Goal: Transaction & Acquisition: Download file/media

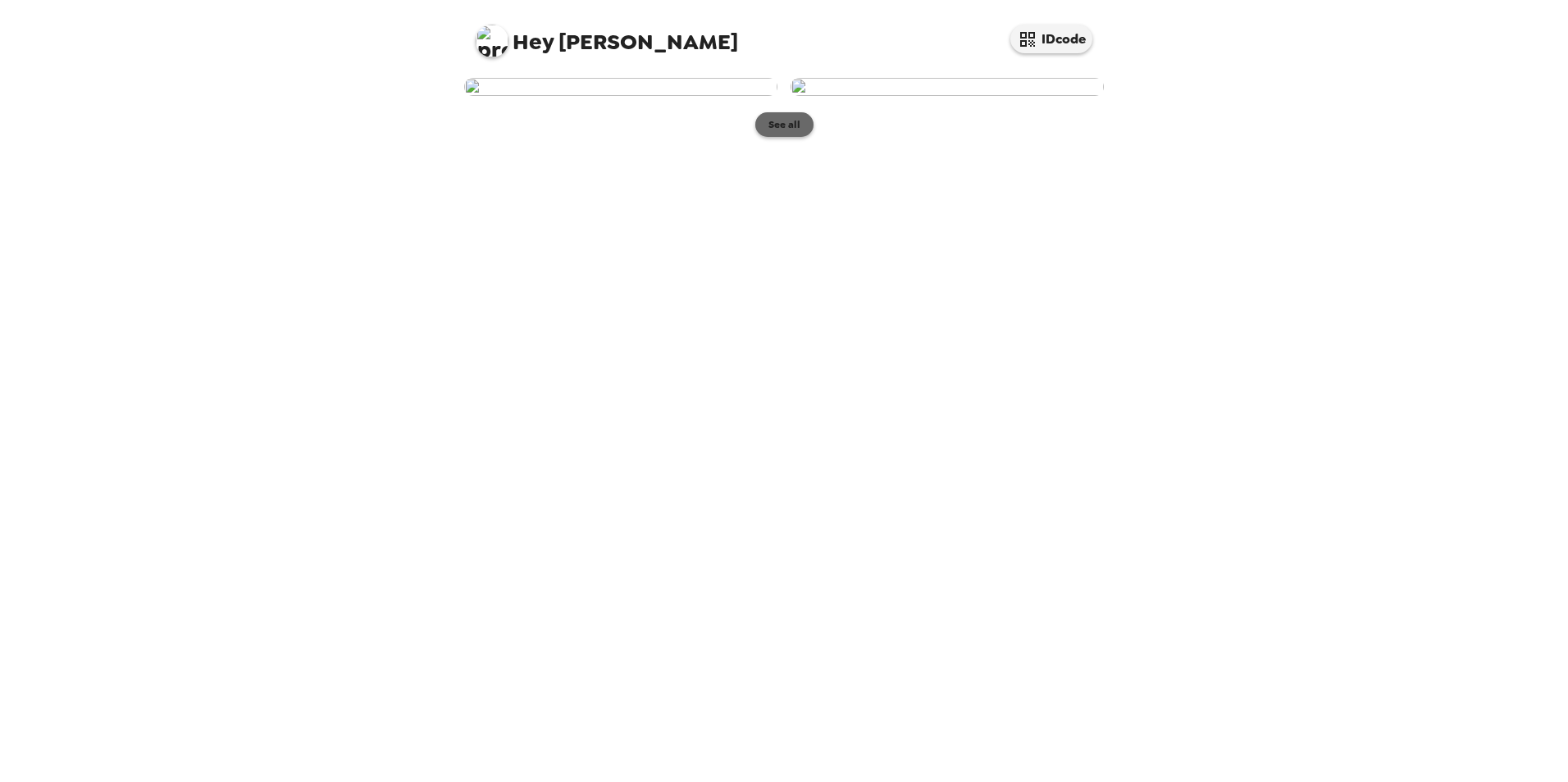
click at [788, 137] on button "See all" at bounding box center [784, 124] width 58 height 24
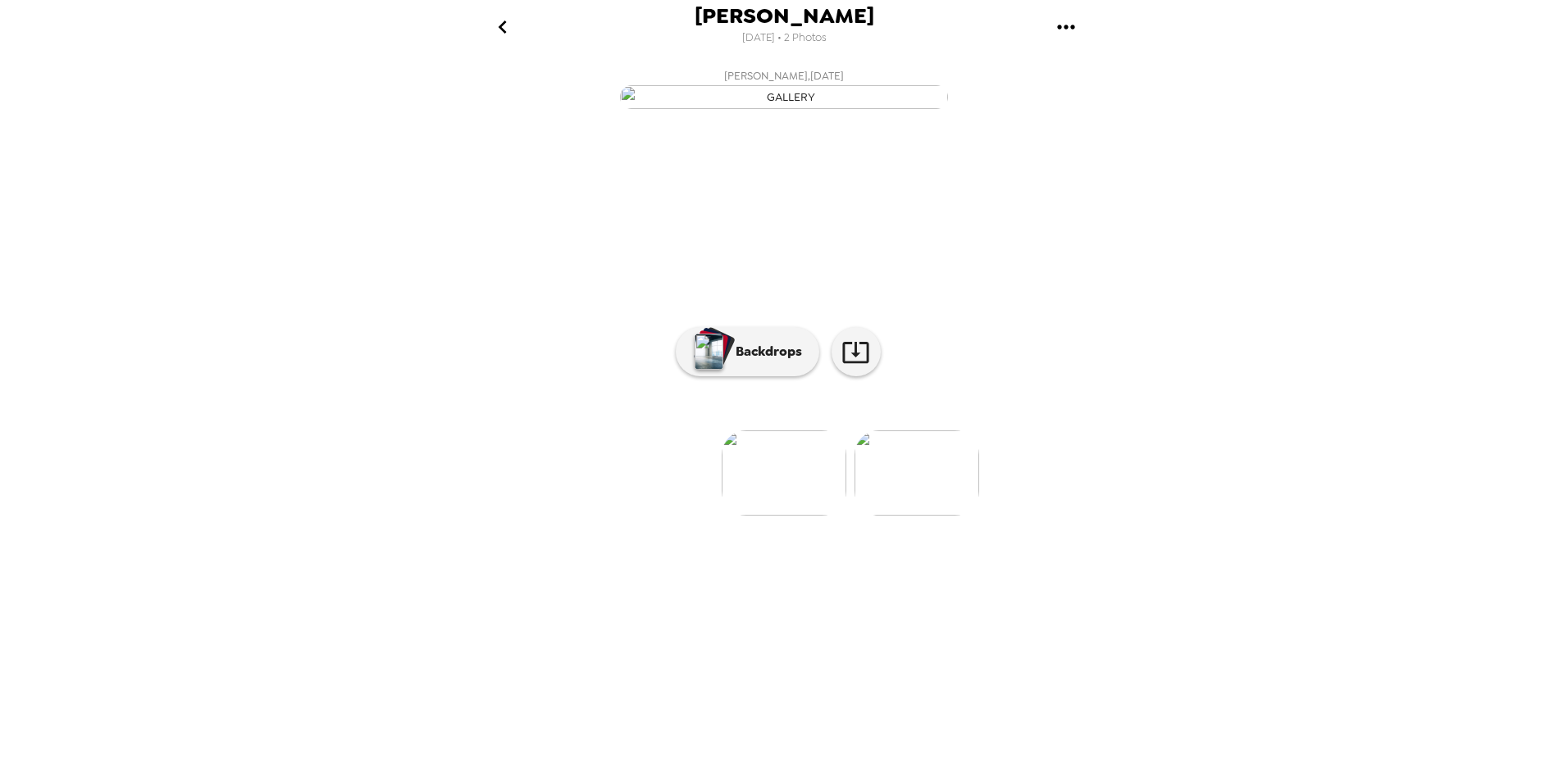
click at [905, 515] on img at bounding box center [917, 473] width 124 height 85
click at [665, 515] on img at bounding box center [653, 473] width 124 height 85
click at [770, 362] on p "Backdrops" at bounding box center [765, 351] width 75 height 19
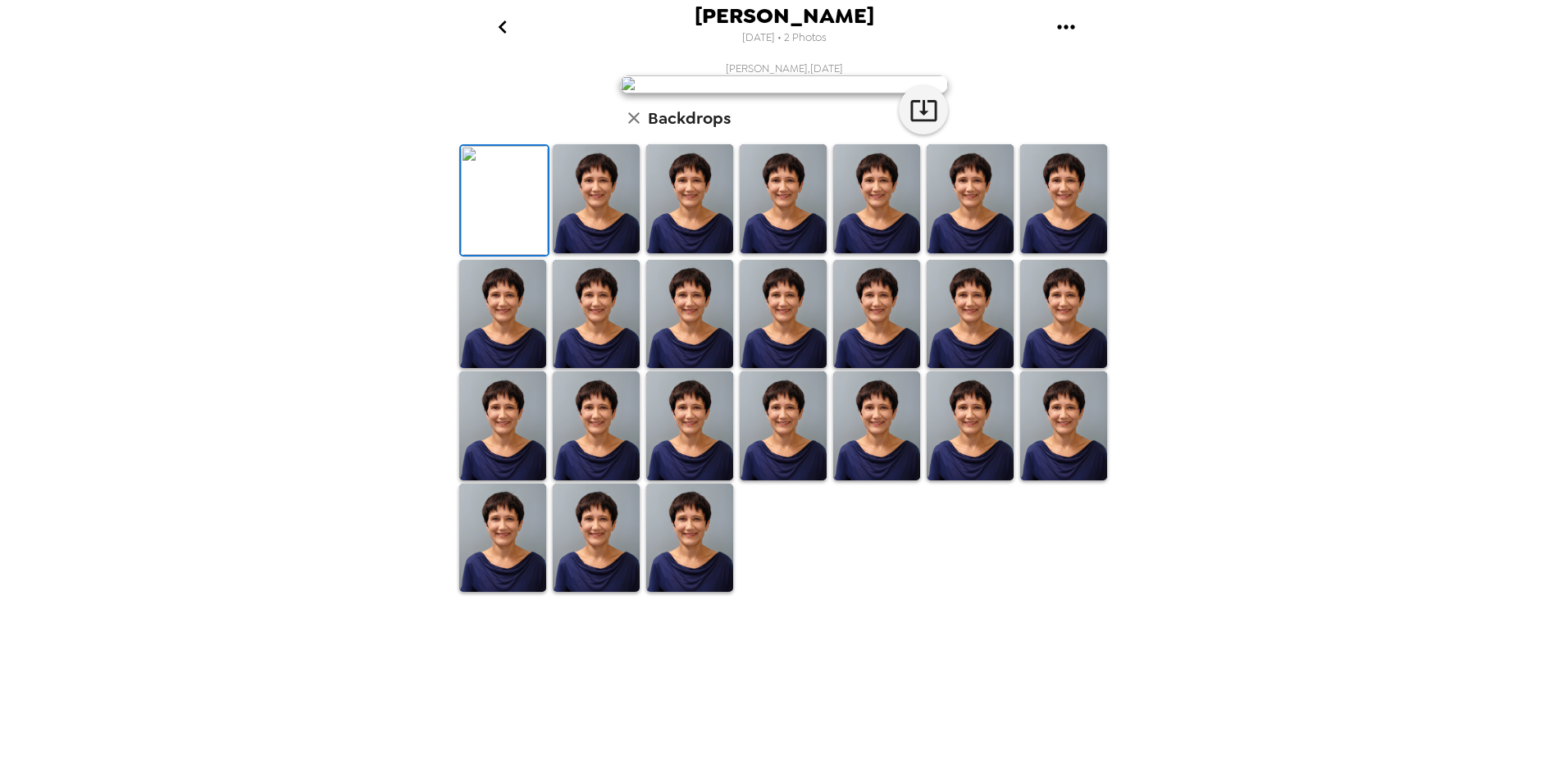
click at [593, 253] on img at bounding box center [596, 199] width 87 height 109
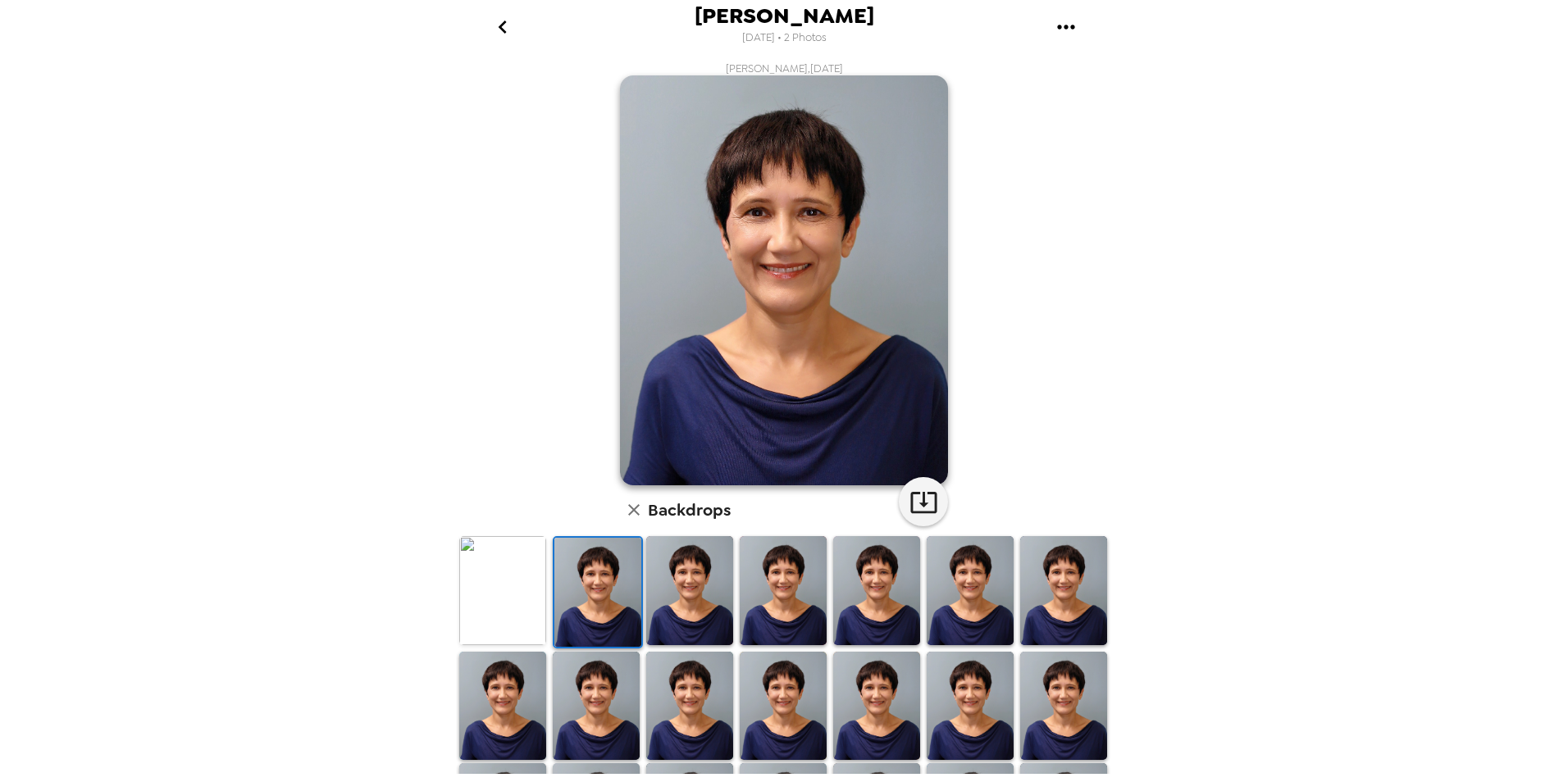
click at [688, 594] on img at bounding box center [689, 591] width 87 height 109
click at [506, 598] on img at bounding box center [502, 591] width 87 height 109
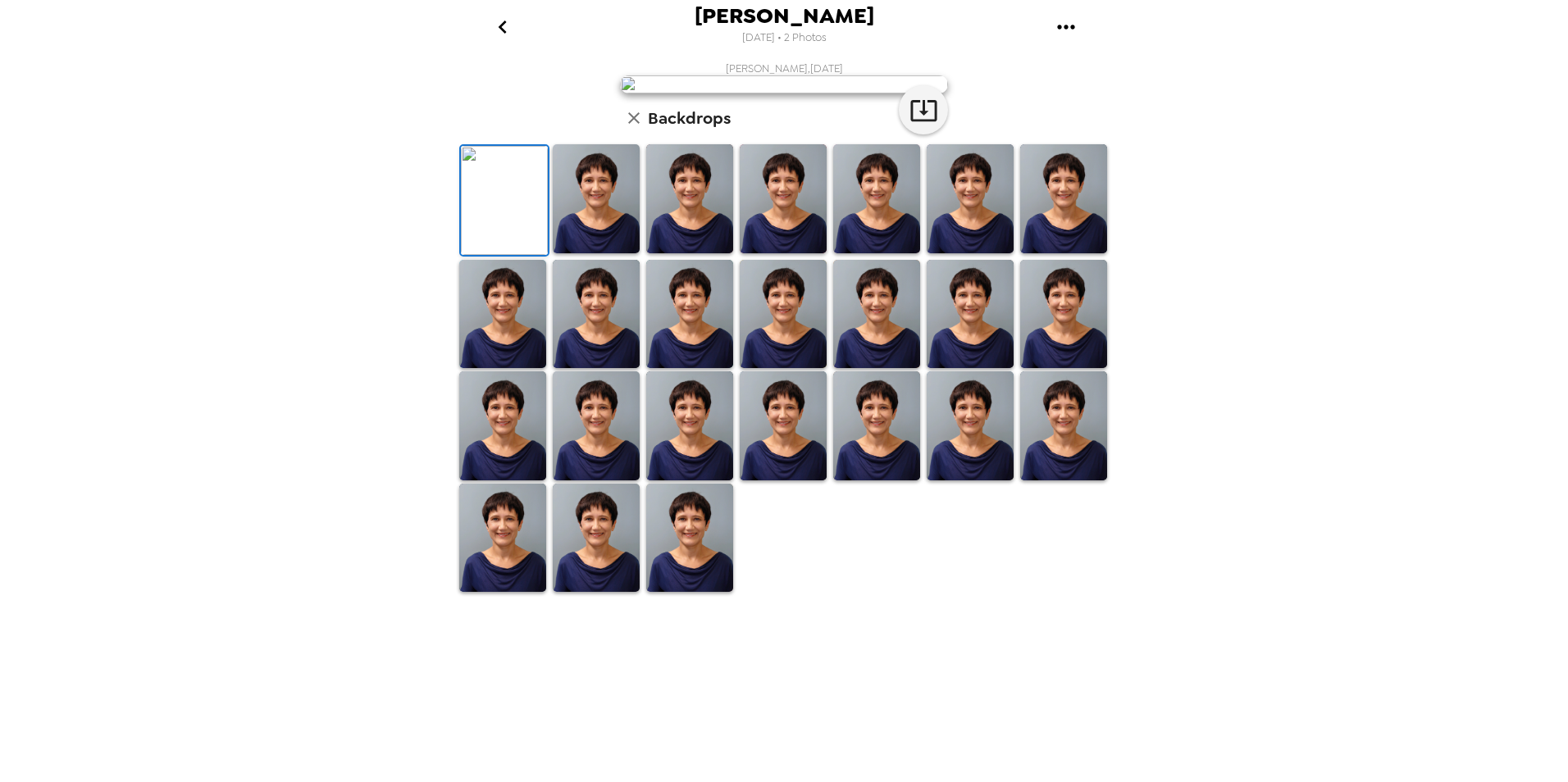
click at [503, 27] on icon "go back" at bounding box center [502, 27] width 26 height 26
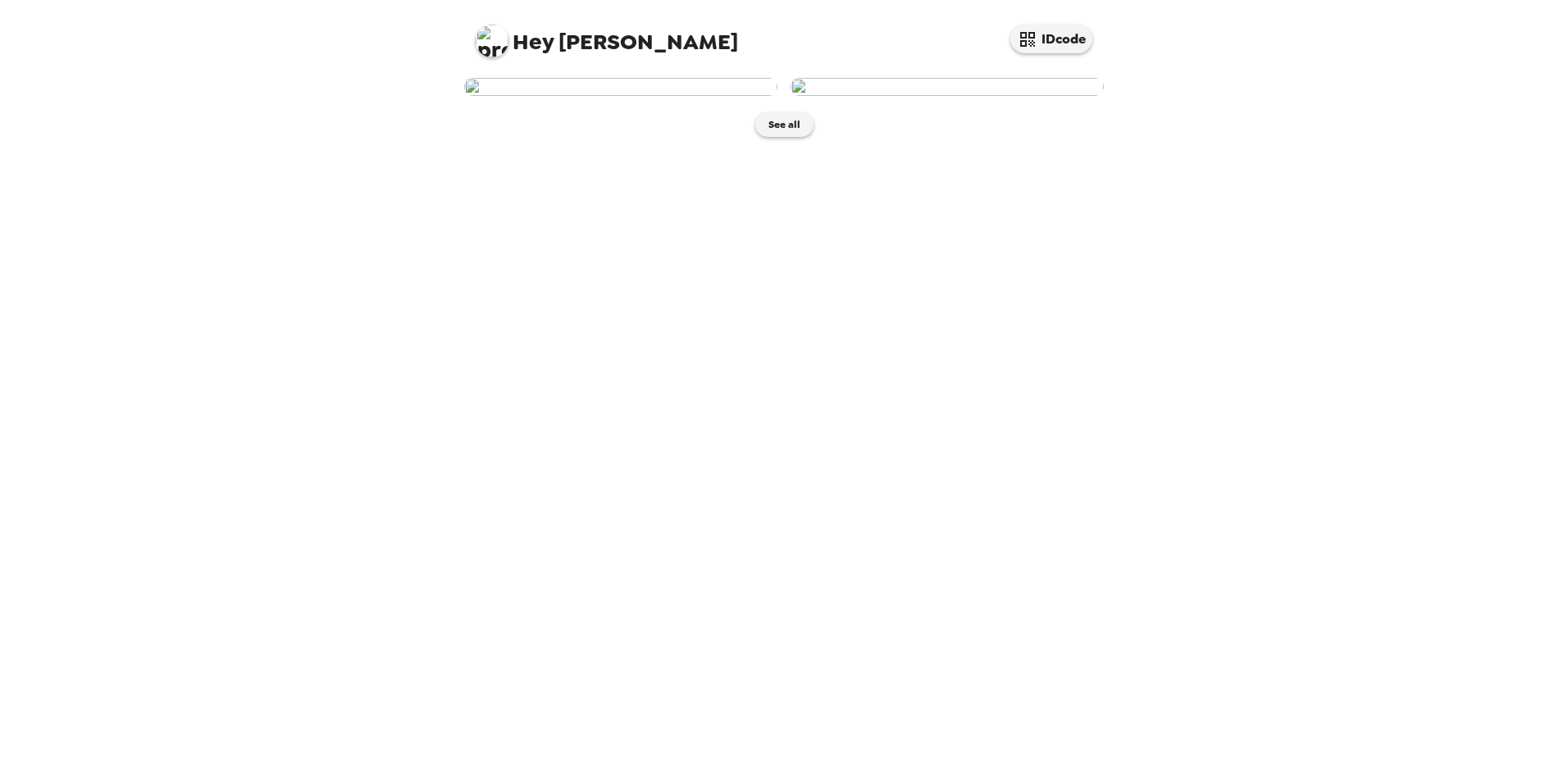
click at [898, 96] on img at bounding box center [947, 87] width 313 height 18
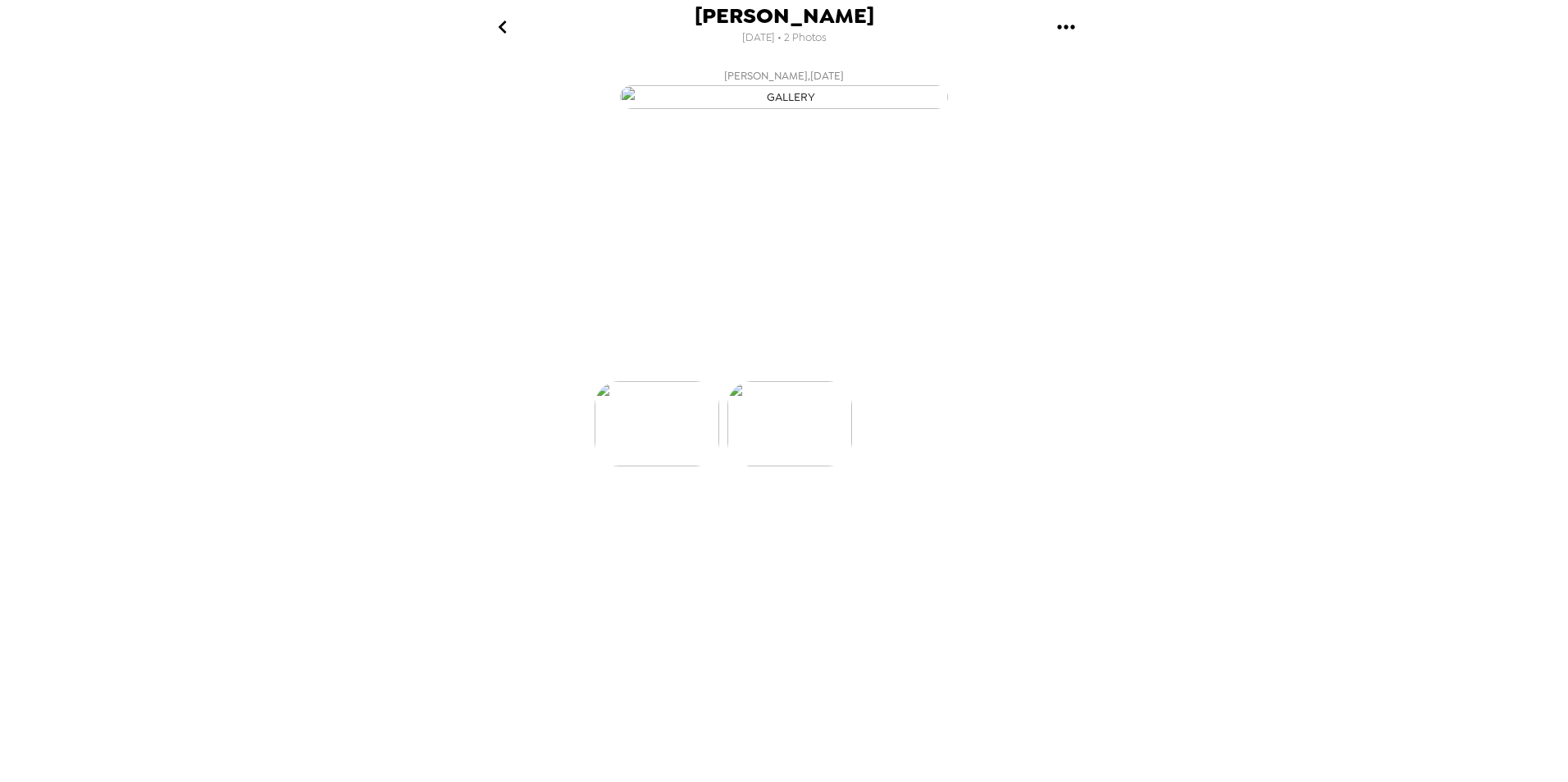
scroll to position [0, 131]
click at [789, 515] on img at bounding box center [786, 473] width 124 height 85
click at [766, 362] on p "Backdrops" at bounding box center [765, 351] width 75 height 19
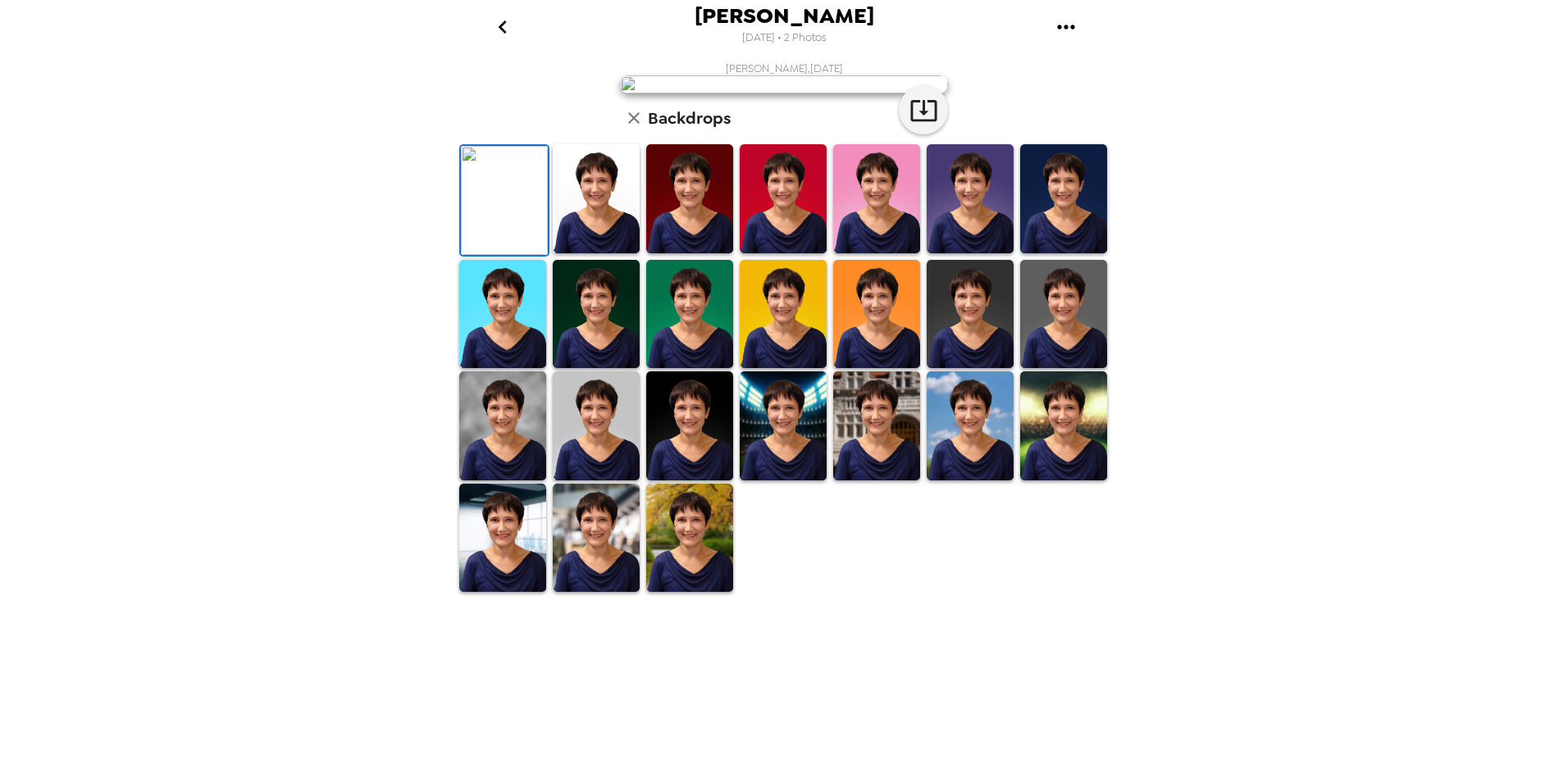
click at [505, 27] on icon "go back" at bounding box center [502, 27] width 26 height 26
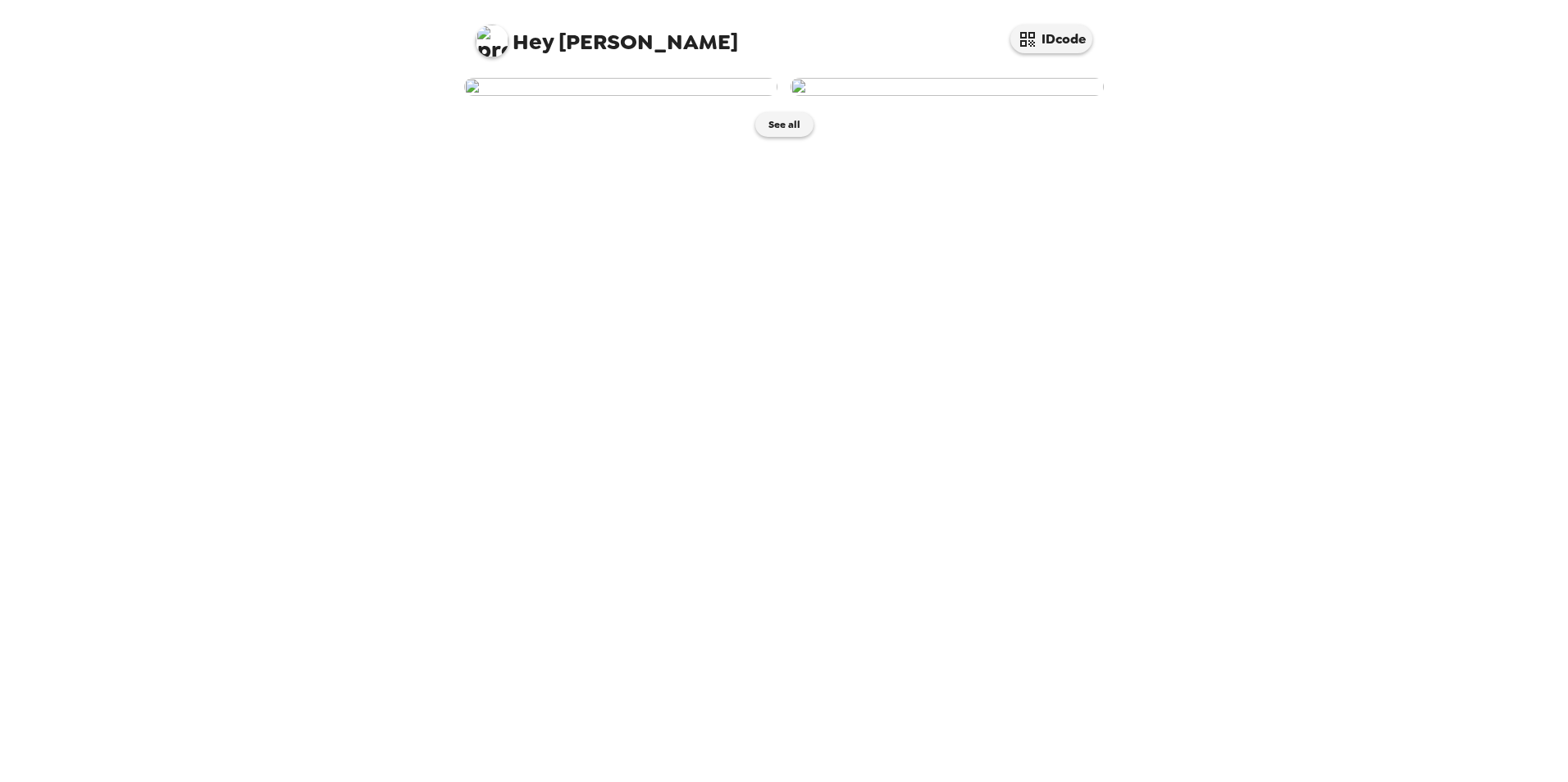
click at [628, 96] on img at bounding box center [621, 87] width 313 height 18
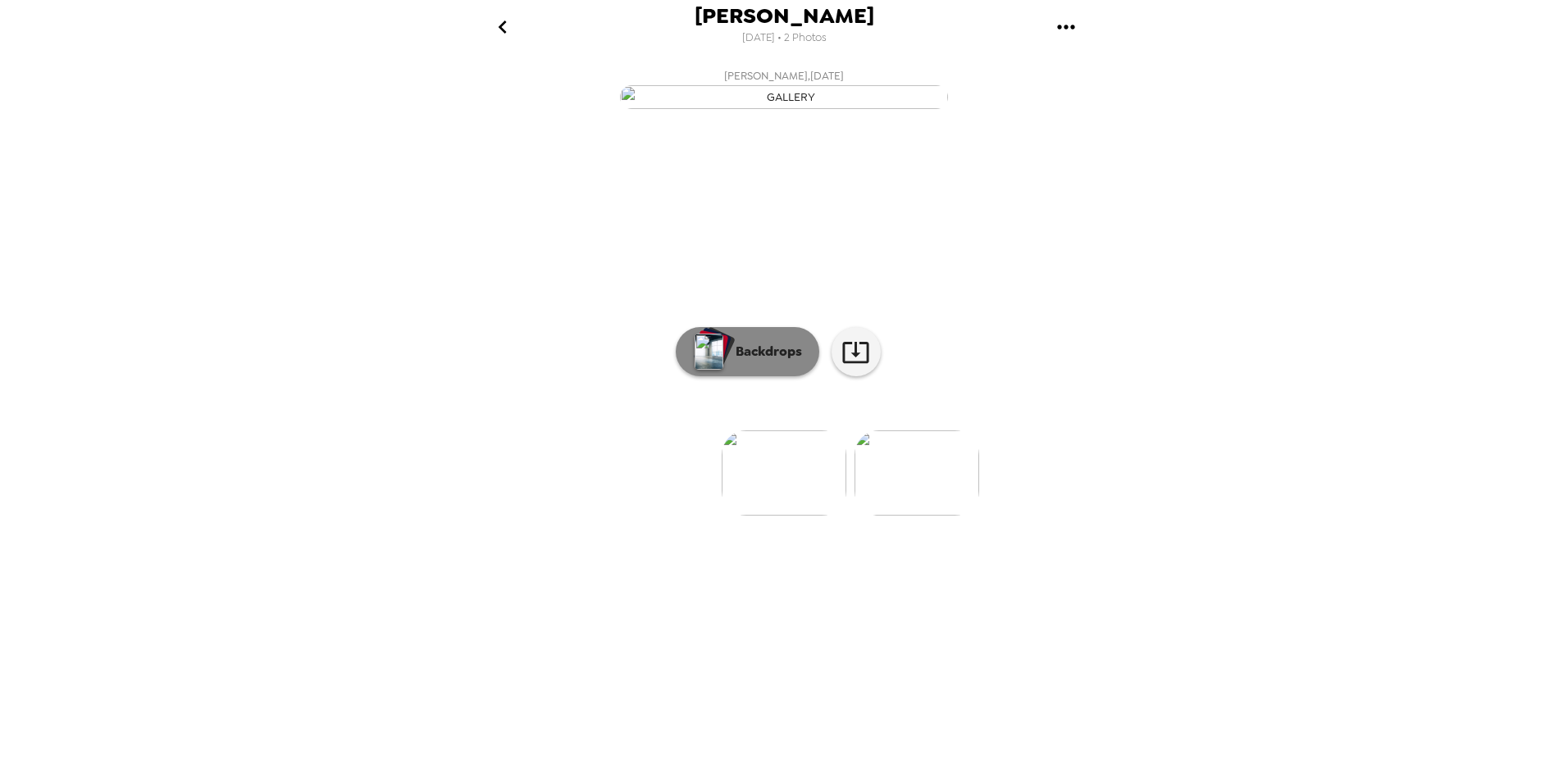
click at [752, 362] on p "Backdrops" at bounding box center [765, 351] width 75 height 19
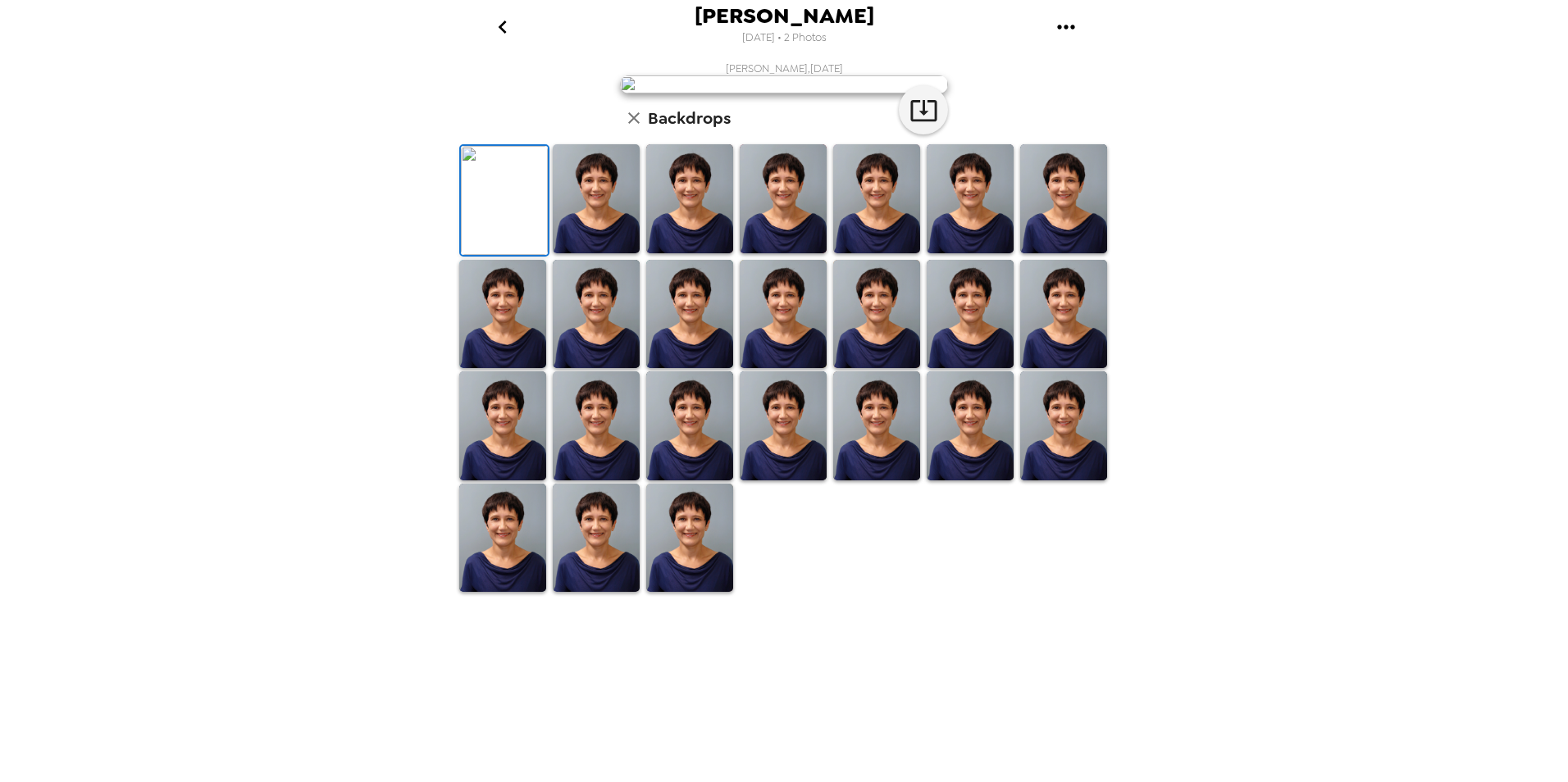
scroll to position [203, 0]
click at [599, 253] on img at bounding box center [596, 199] width 87 height 109
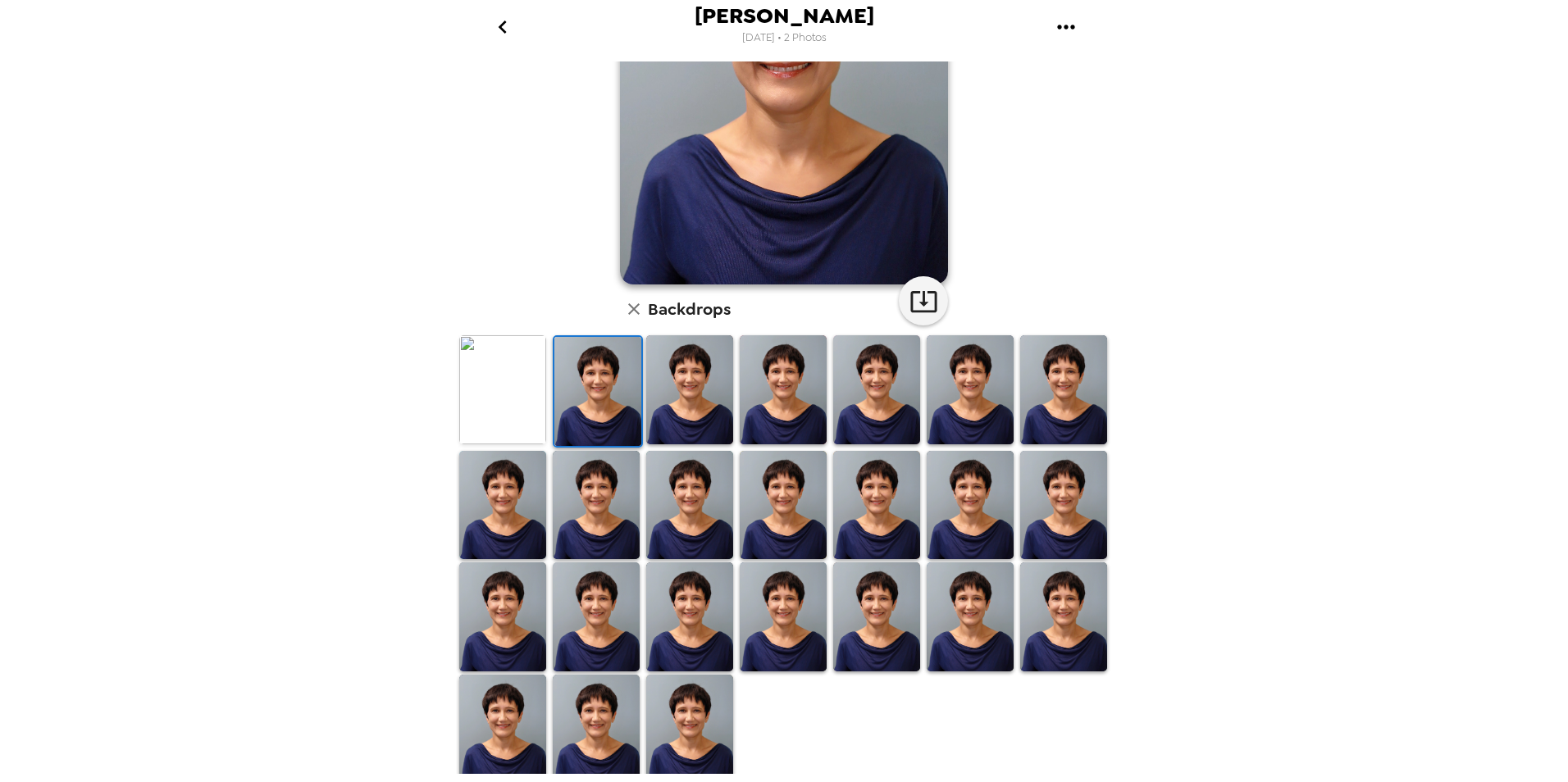
scroll to position [203, 0]
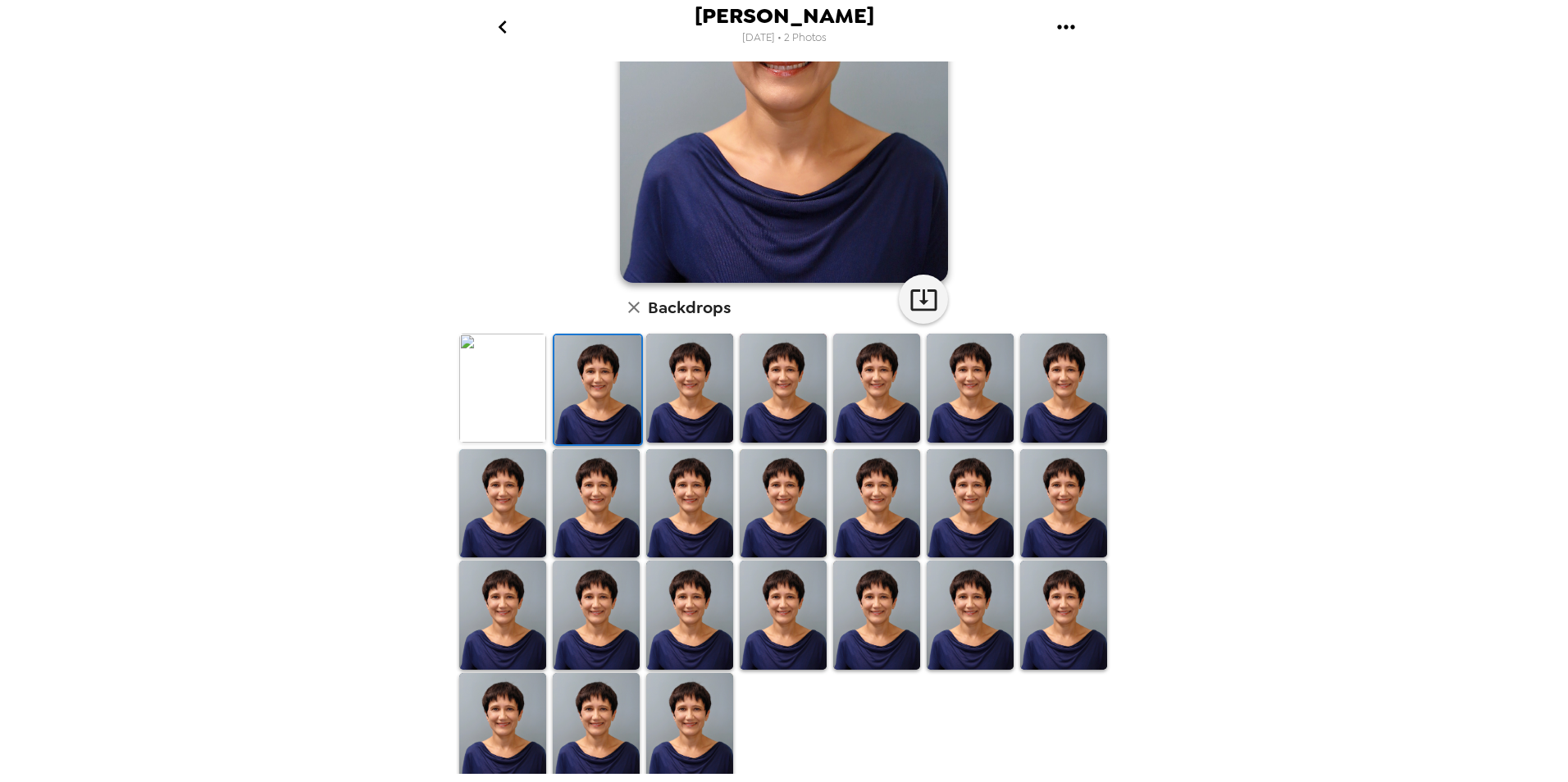
click at [688, 393] on img at bounding box center [689, 388] width 87 height 109
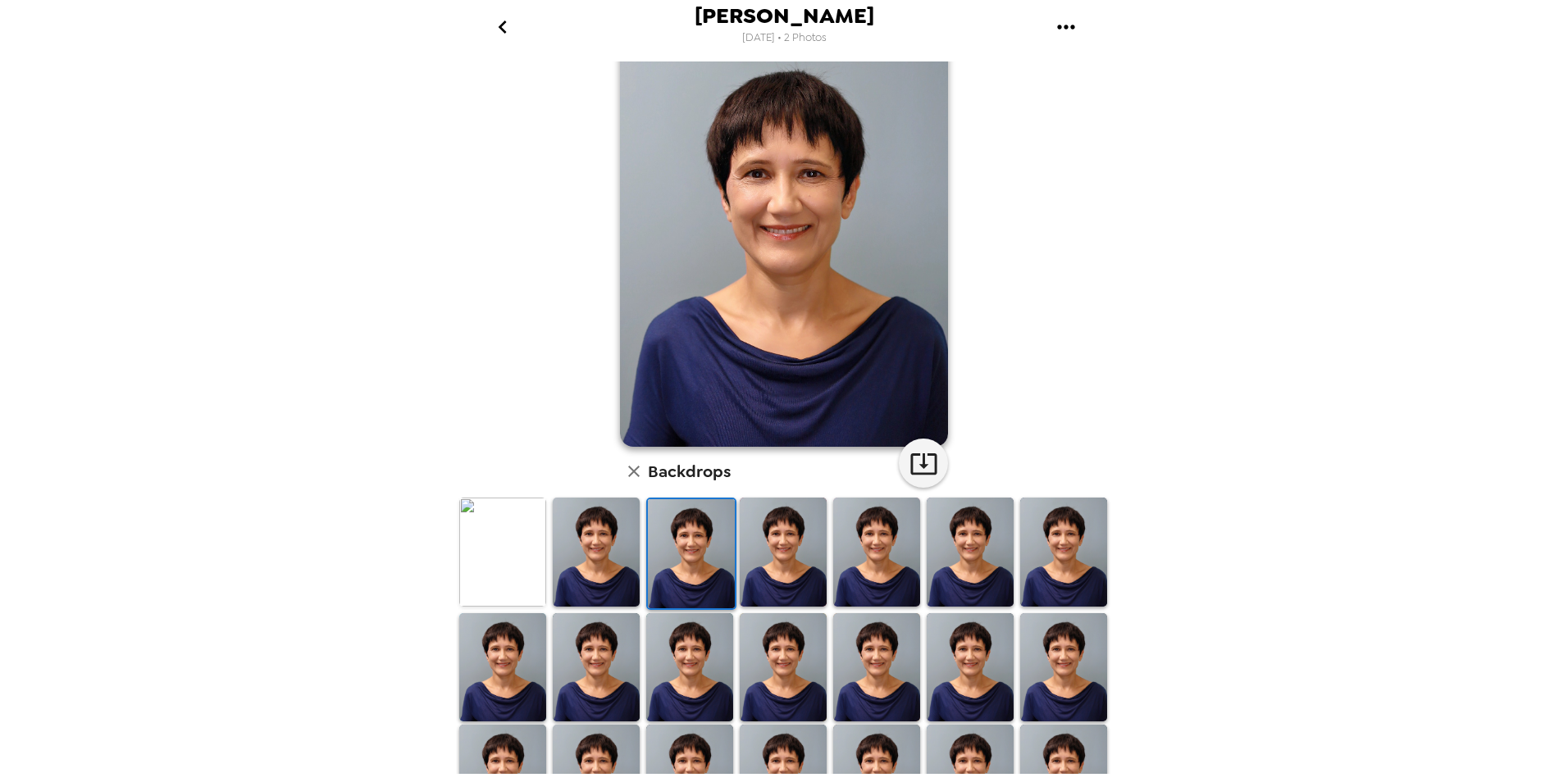
click at [766, 552] on img at bounding box center [782, 552] width 87 height 109
click at [880, 562] on img at bounding box center [876, 552] width 87 height 109
click at [933, 560] on img at bounding box center [970, 552] width 87 height 109
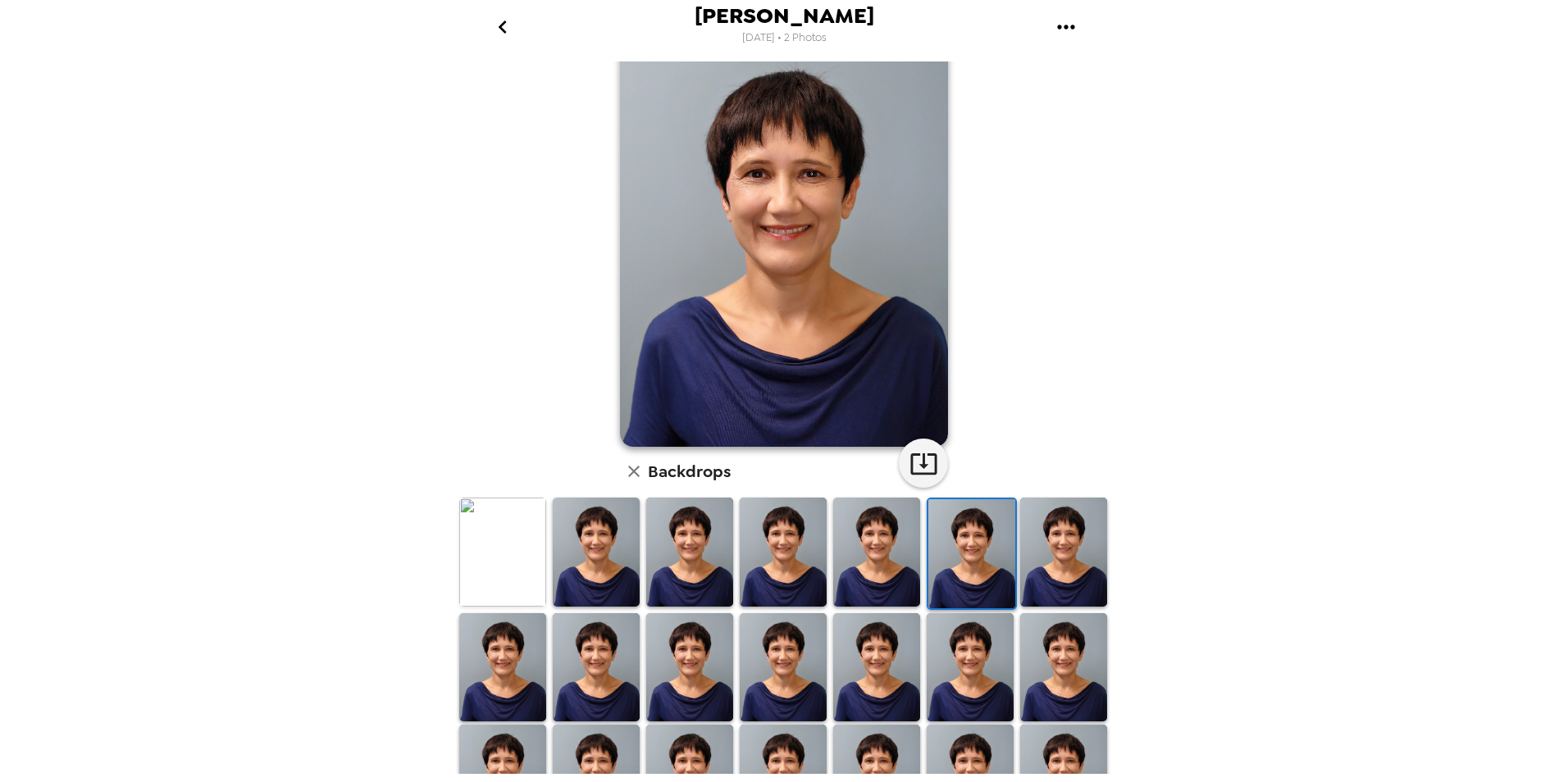
click at [484, 573] on img at bounding box center [502, 552] width 87 height 109
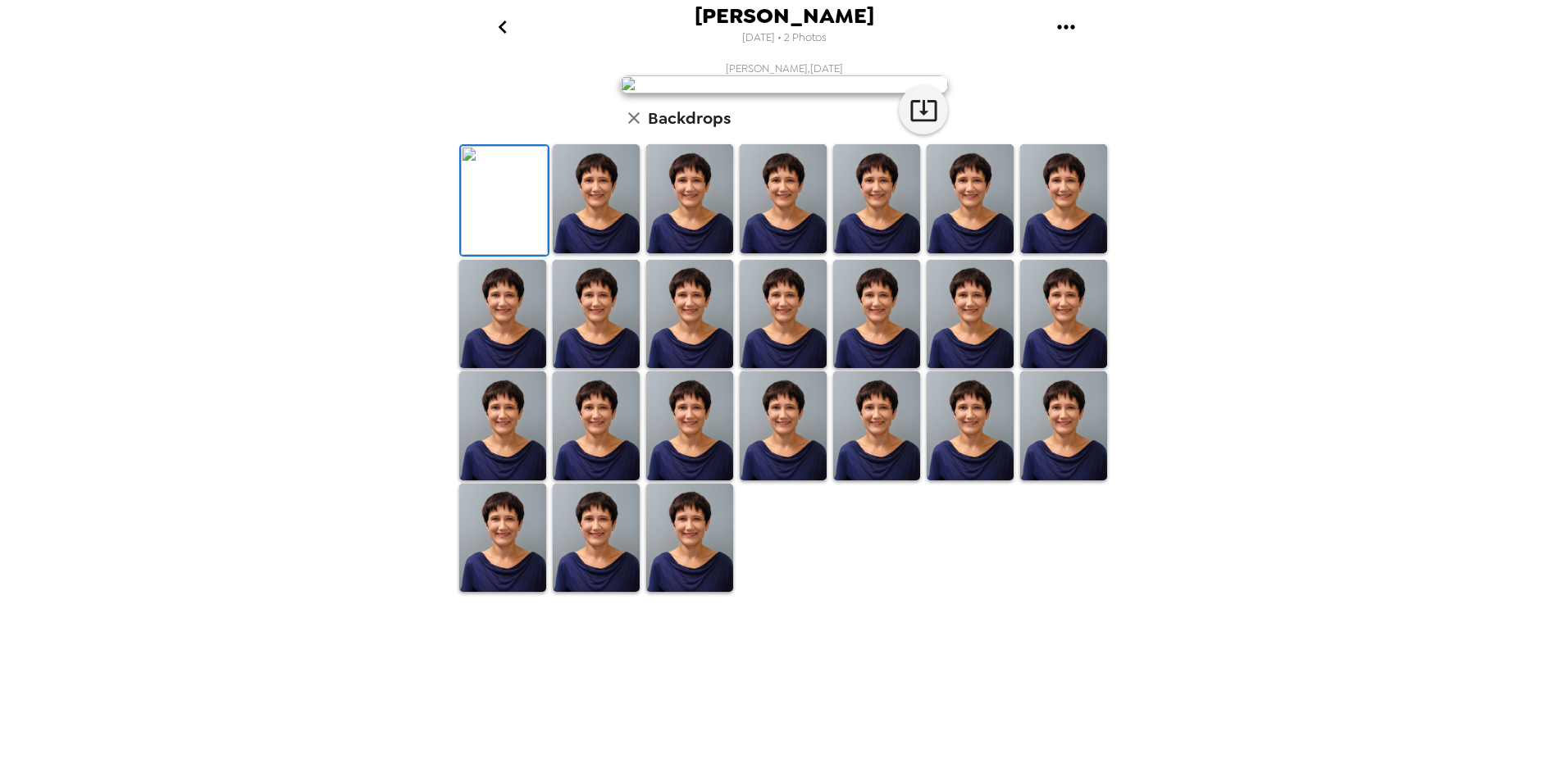
scroll to position [203, 0]
click at [1061, 480] on img at bounding box center [1063, 426] width 87 height 109
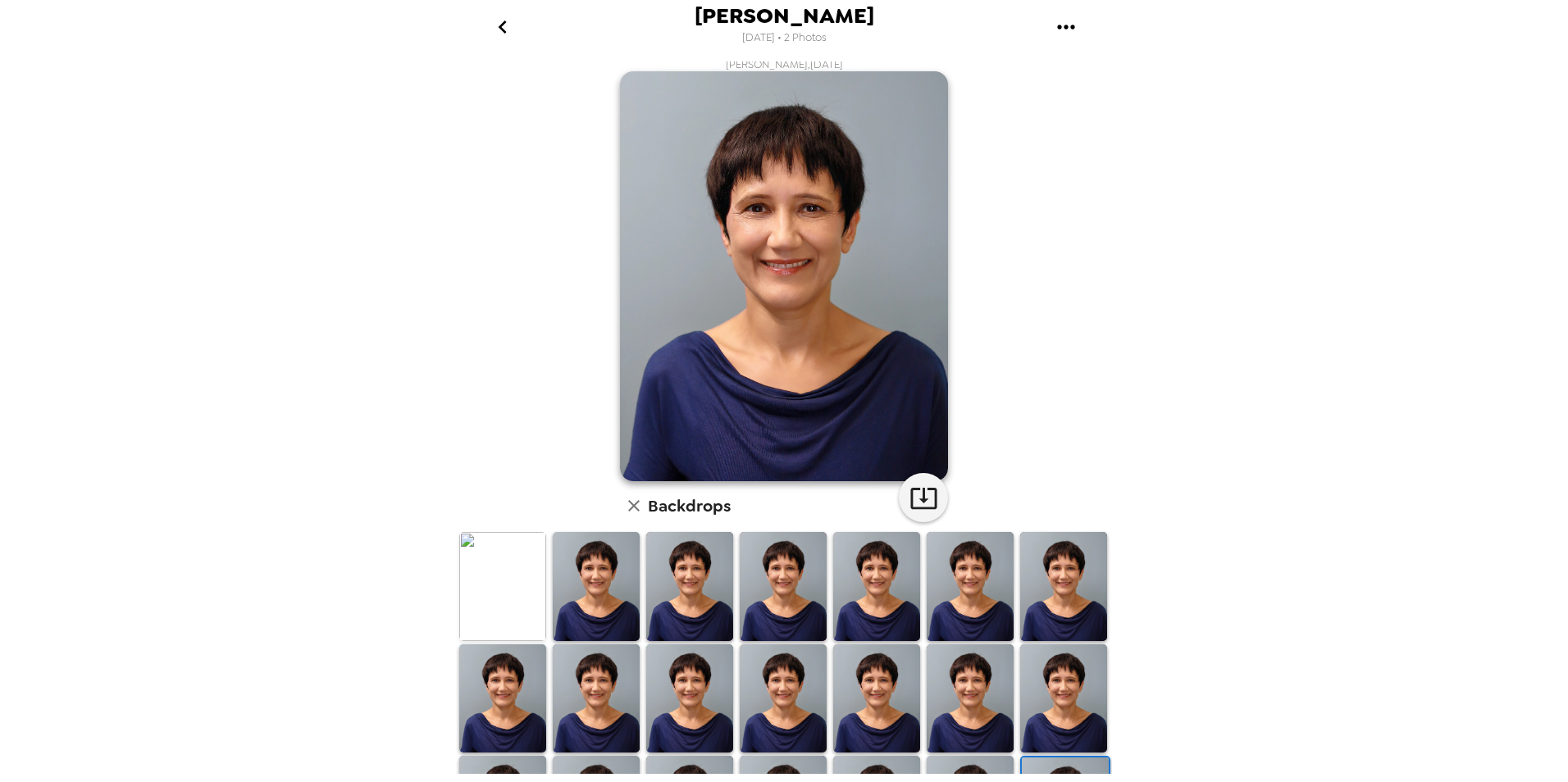
scroll to position [0, 0]
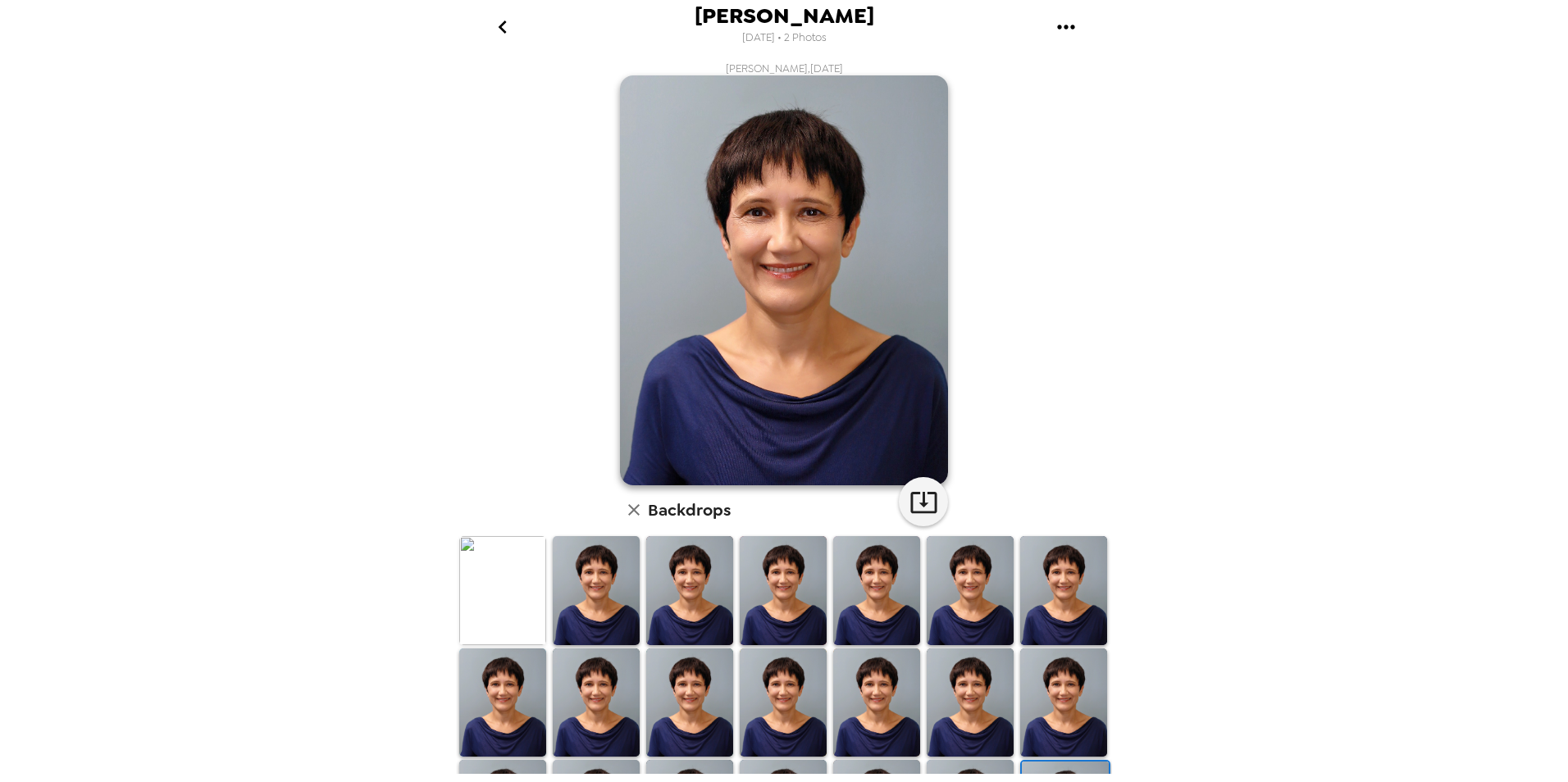
click at [509, 568] on img at bounding box center [502, 591] width 87 height 109
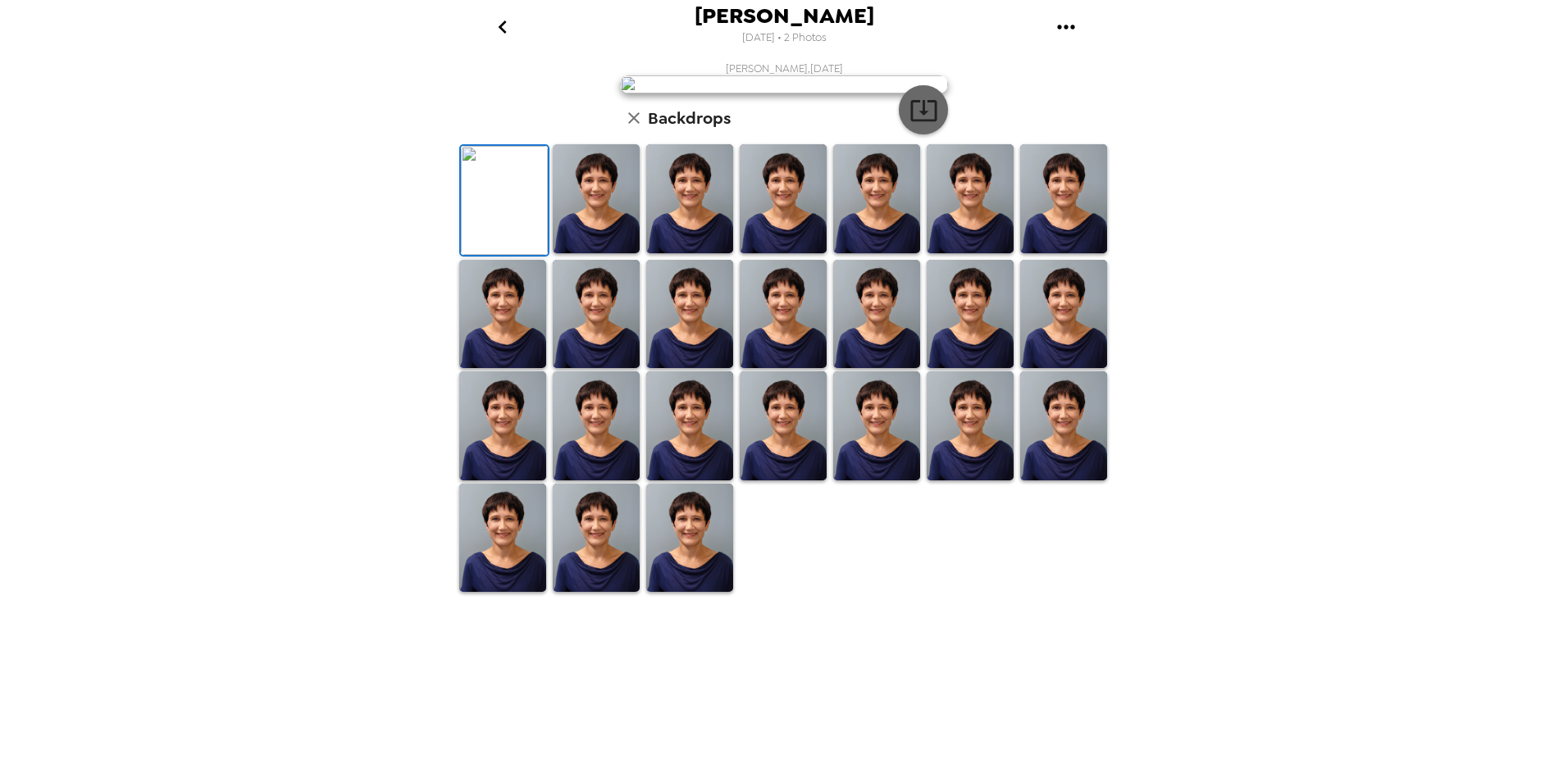
click at [922, 124] on icon "button" at bounding box center [924, 110] width 29 height 29
click at [591, 253] on img at bounding box center [596, 199] width 87 height 109
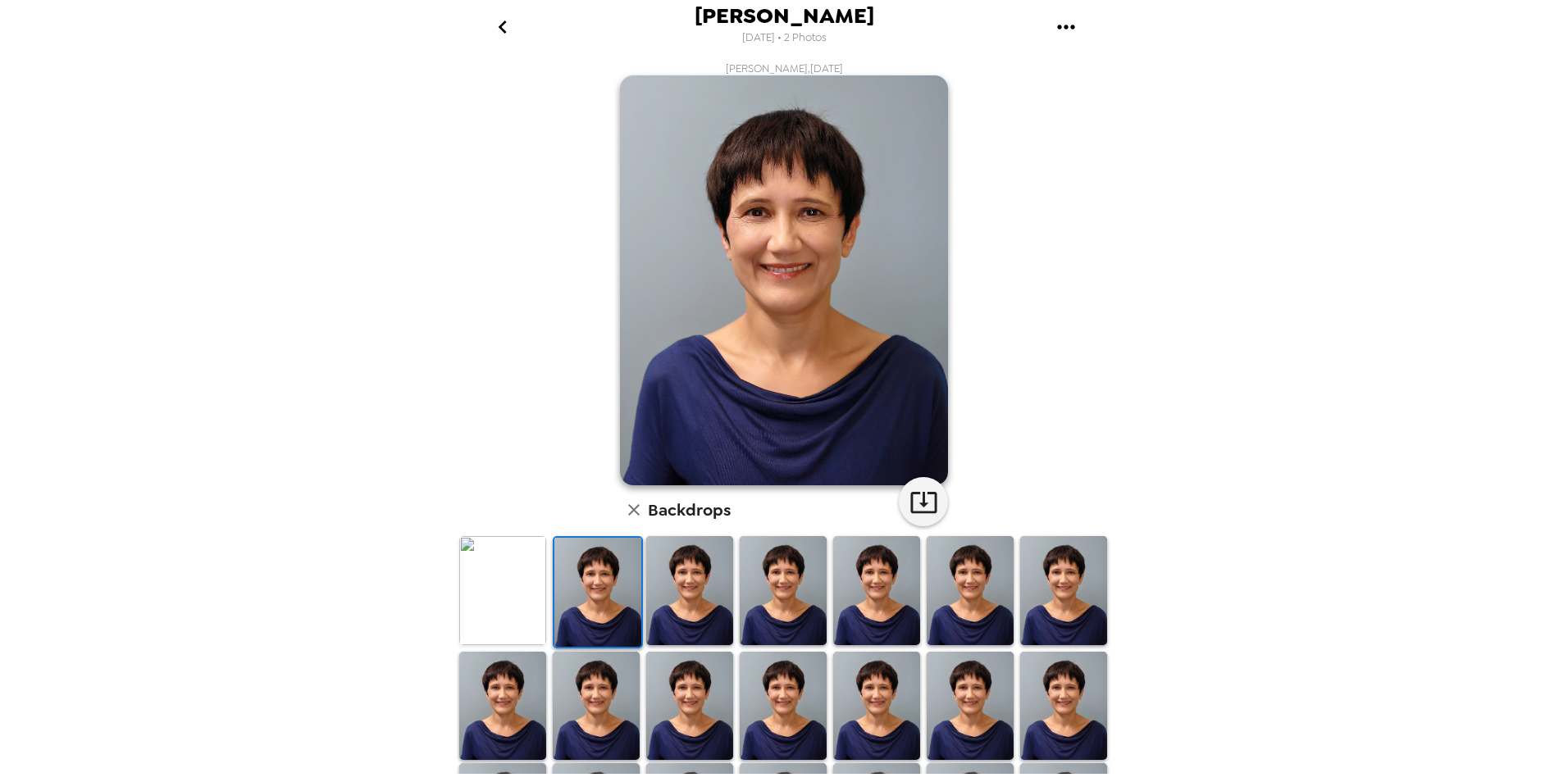
click at [692, 604] on img at bounding box center [689, 591] width 87 height 109
click at [770, 601] on img at bounding box center [782, 591] width 87 height 109
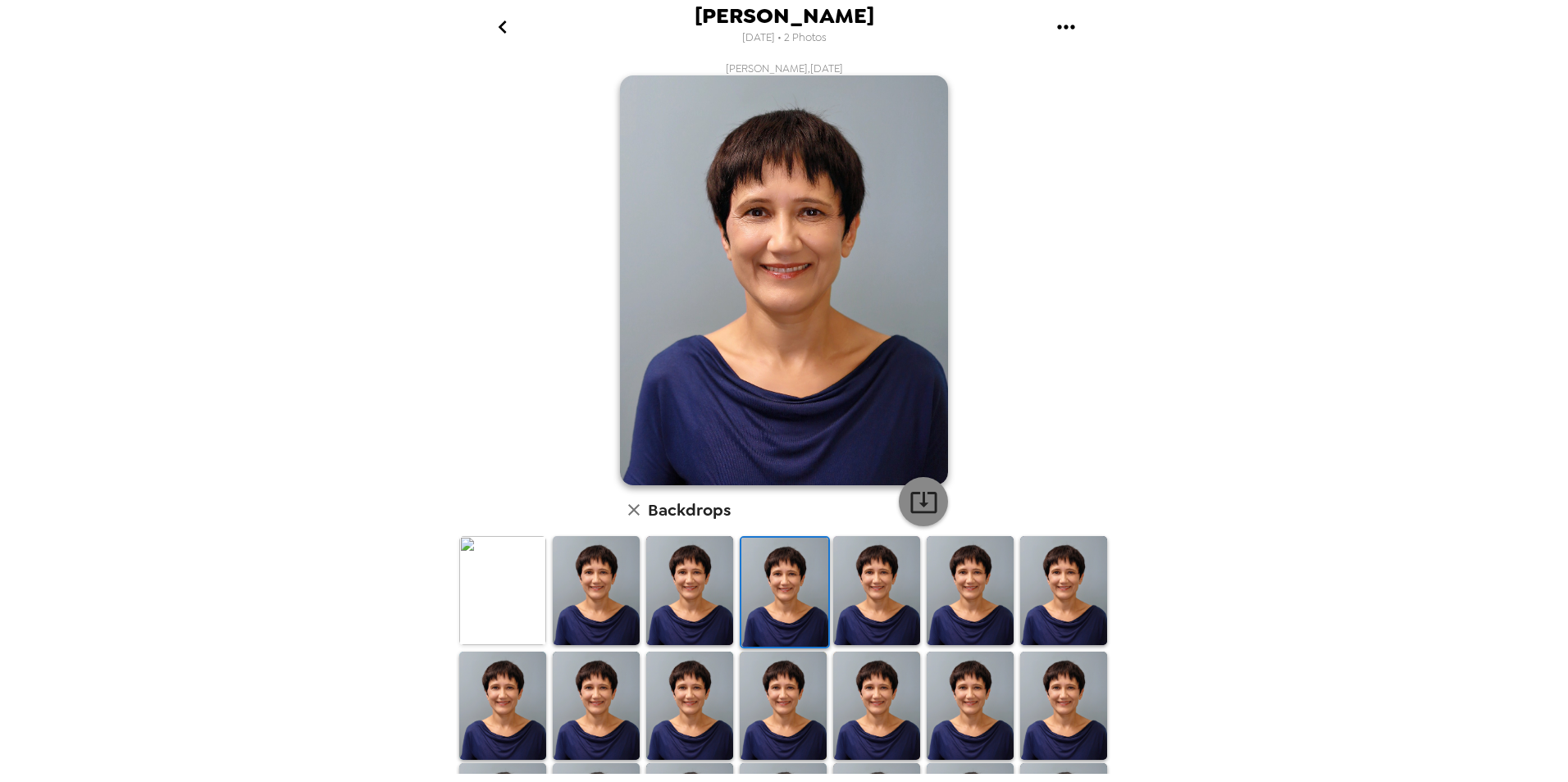
click at [913, 520] on button "button" at bounding box center [923, 501] width 49 height 49
click at [628, 509] on icon "button" at bounding box center [634, 510] width 12 height 12
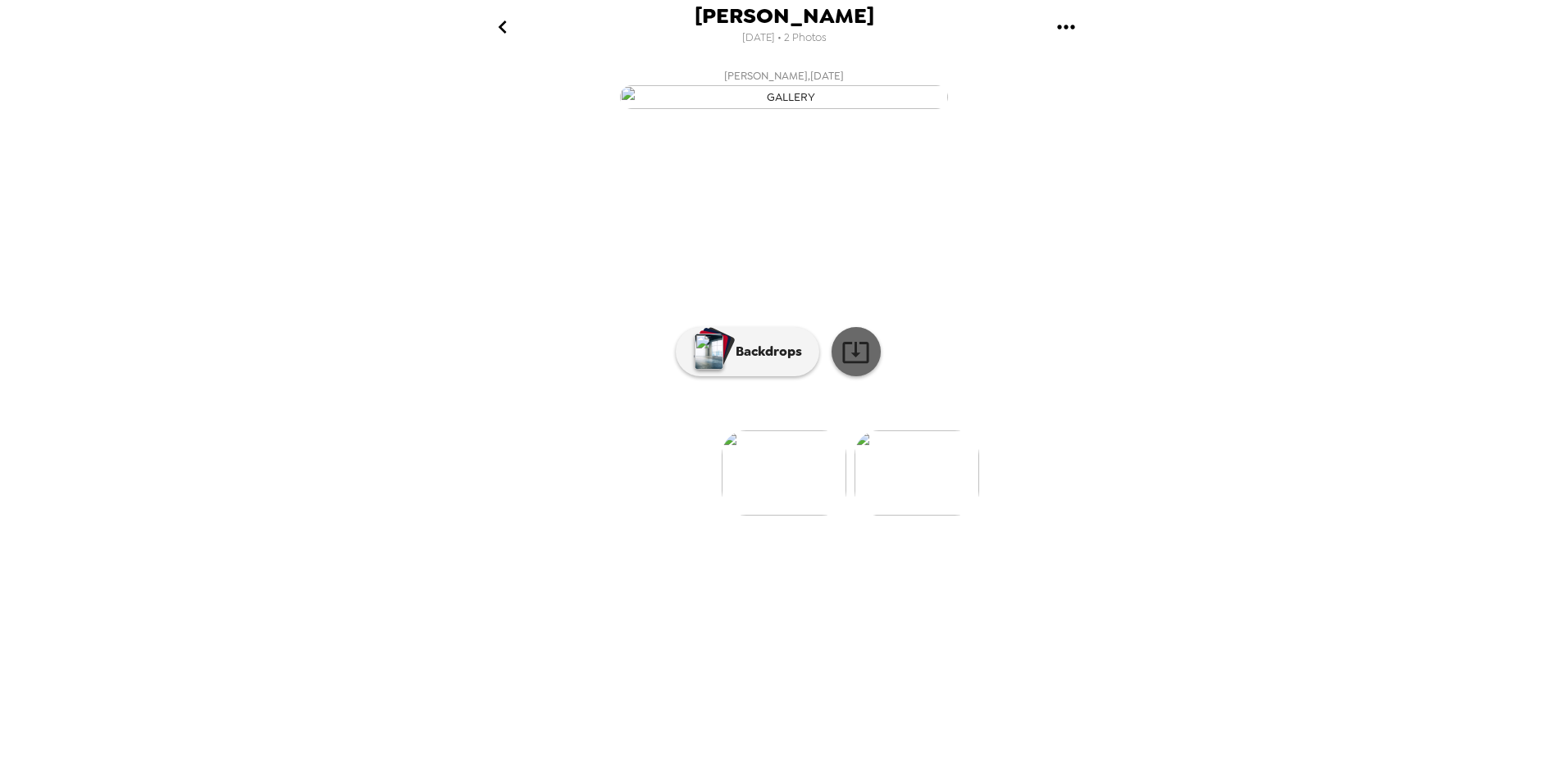
click at [854, 367] on icon at bounding box center [856, 352] width 29 height 29
click at [794, 515] on img at bounding box center [784, 473] width 124 height 85
click at [778, 515] on img at bounding box center [784, 473] width 124 height 85
click at [919, 515] on img at bounding box center [917, 473] width 124 height 85
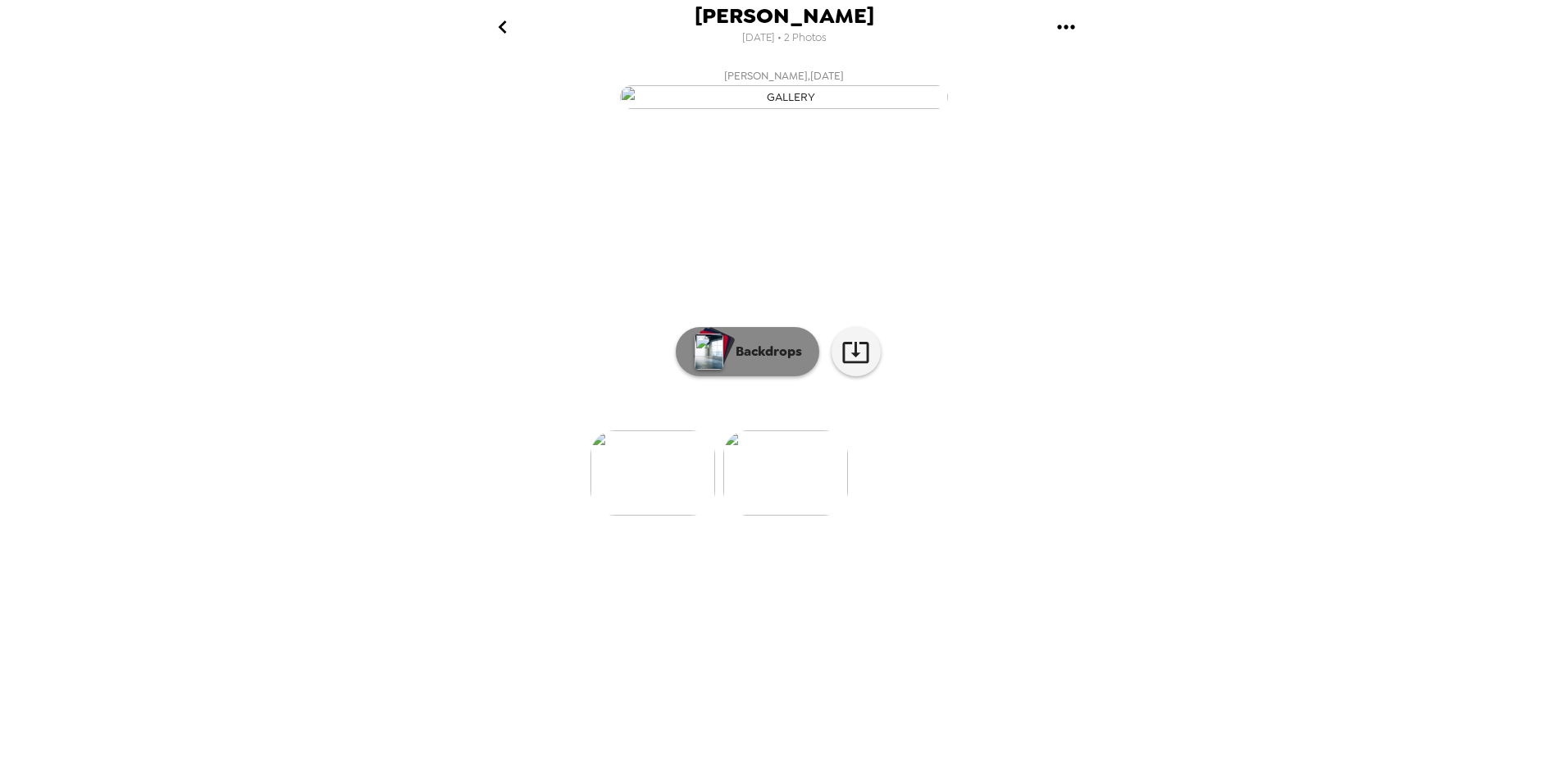
click at [734, 362] on p "Backdrops" at bounding box center [765, 351] width 75 height 19
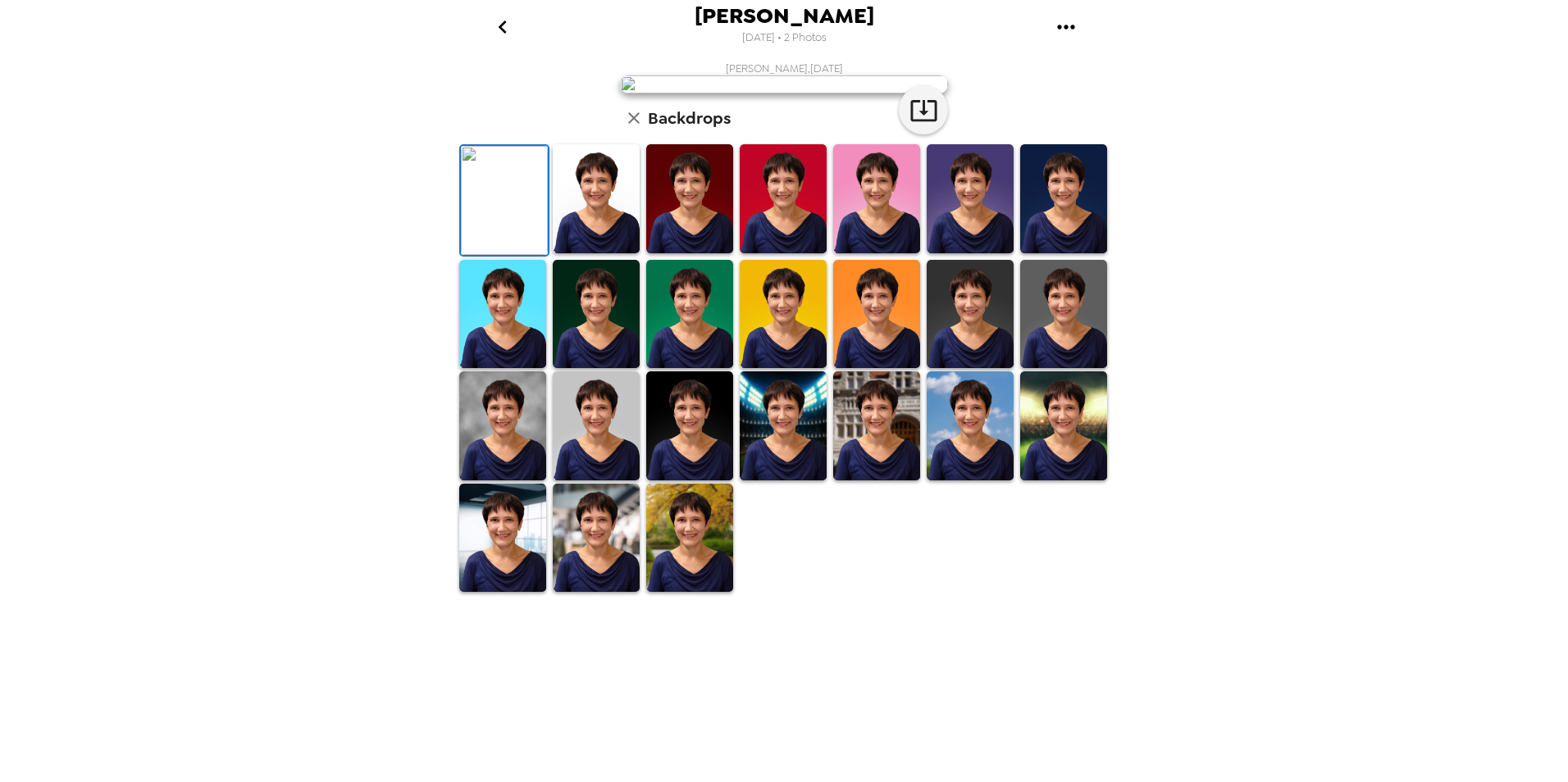
scroll to position [0, 0]
click at [626, 128] on icon "button" at bounding box center [633, 118] width 19 height 19
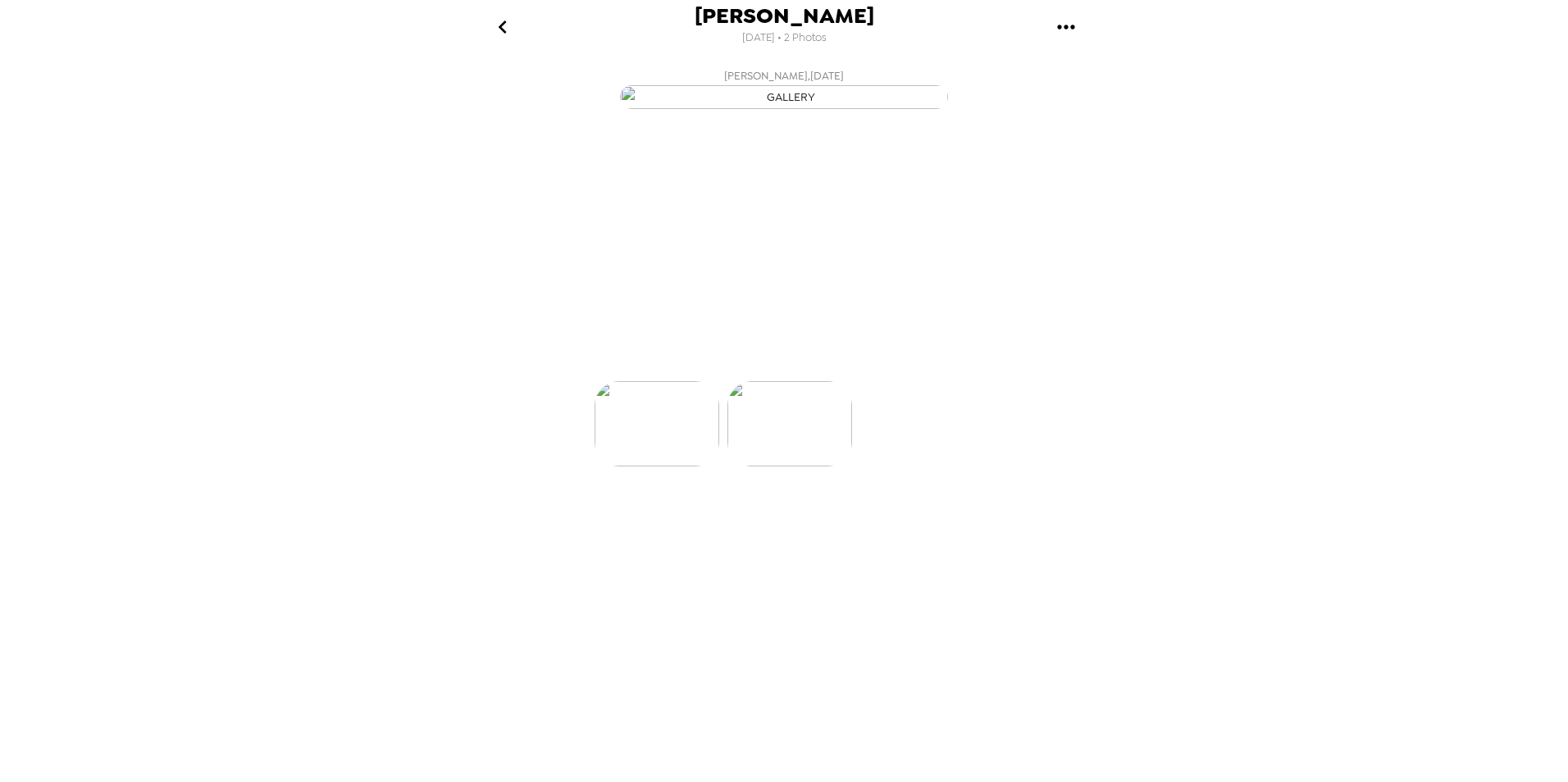
scroll to position [0, 131]
click at [1059, 28] on icon "gallery menu" at bounding box center [1066, 26] width 17 height 4
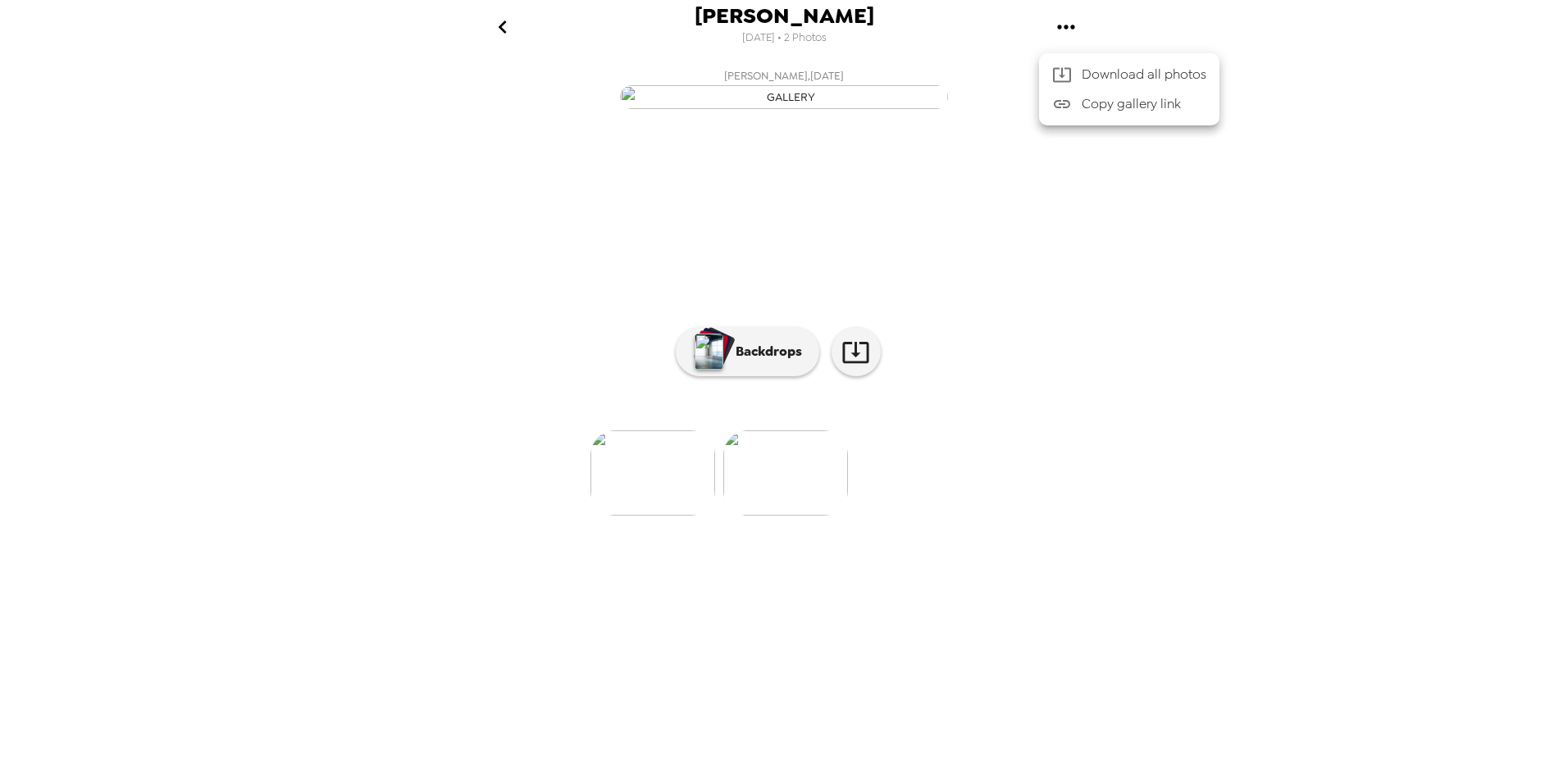
click at [1138, 498] on div at bounding box center [784, 391] width 1568 height 782
click at [1072, 28] on icon "gallery menu" at bounding box center [1066, 26] width 17 height 4
click at [1105, 74] on span "Download all photos" at bounding box center [1144, 74] width 124 height 19
click at [667, 515] on img at bounding box center [653, 473] width 124 height 85
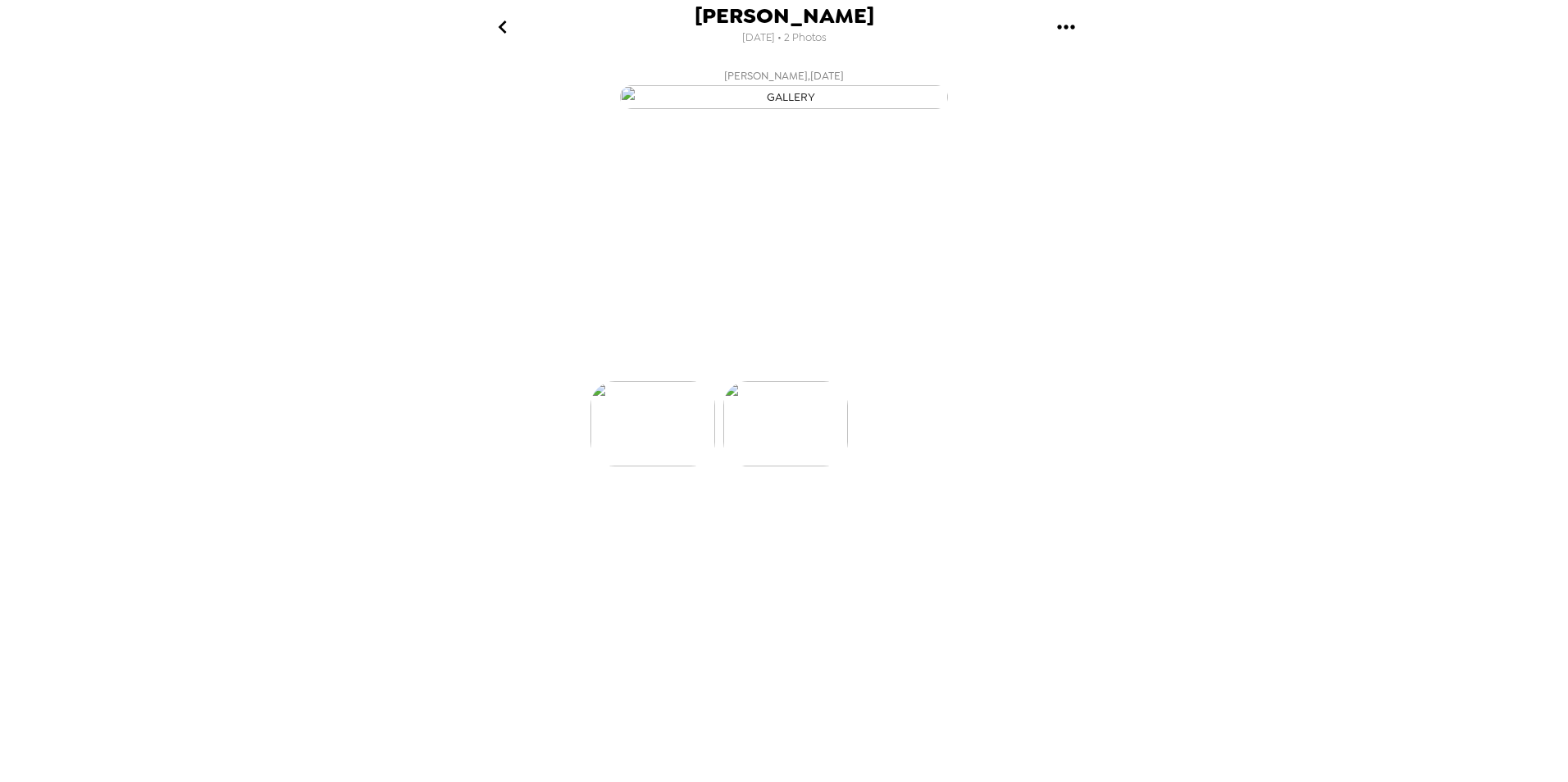
scroll to position [0, 0]
click at [929, 515] on img at bounding box center [917, 473] width 124 height 85
click at [637, 515] on img at bounding box center [653, 473] width 124 height 85
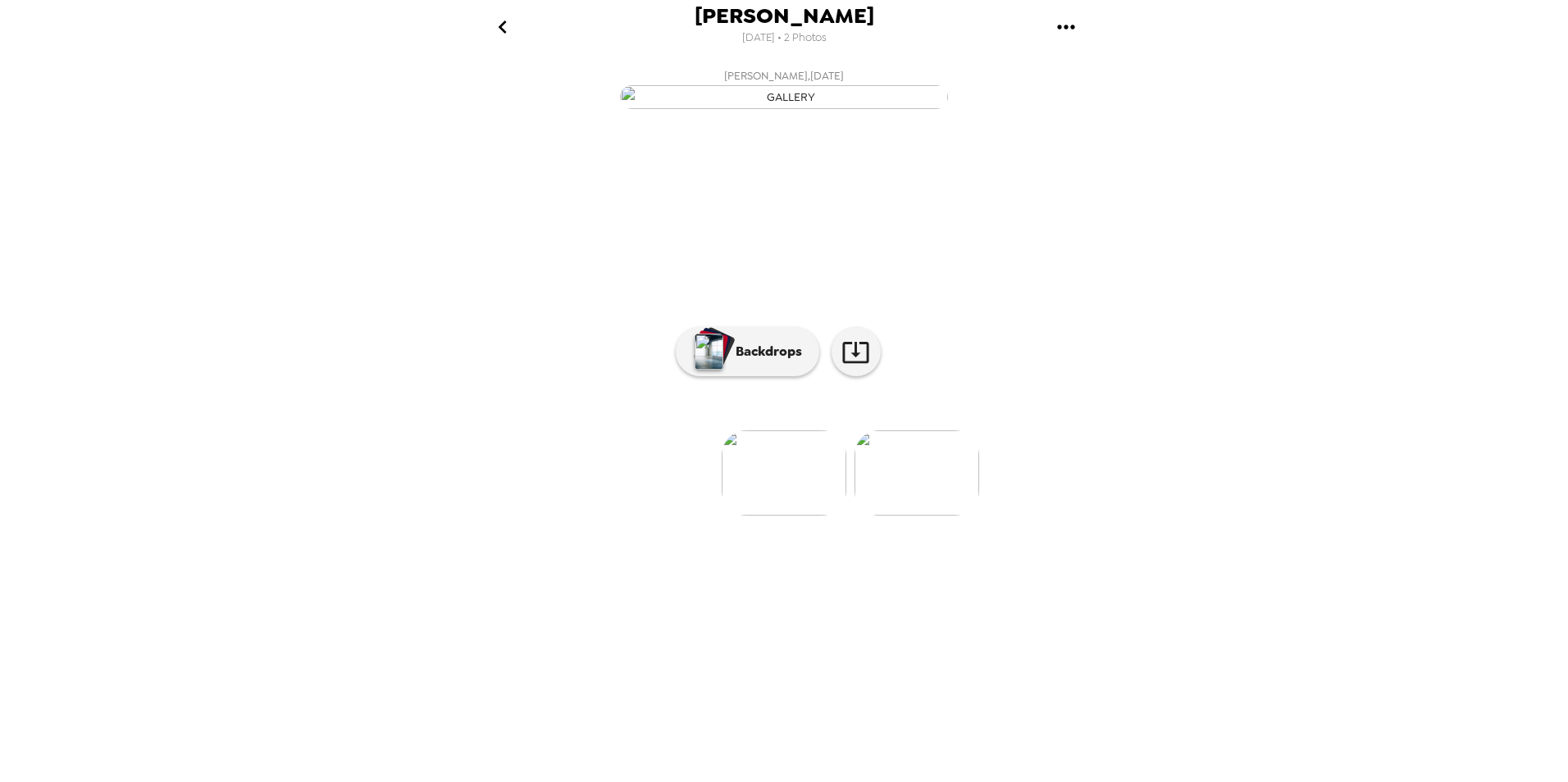
click at [916, 515] on img at bounding box center [917, 473] width 124 height 85
click at [638, 515] on img at bounding box center [653, 473] width 124 height 85
click at [896, 515] on img at bounding box center [917, 473] width 124 height 85
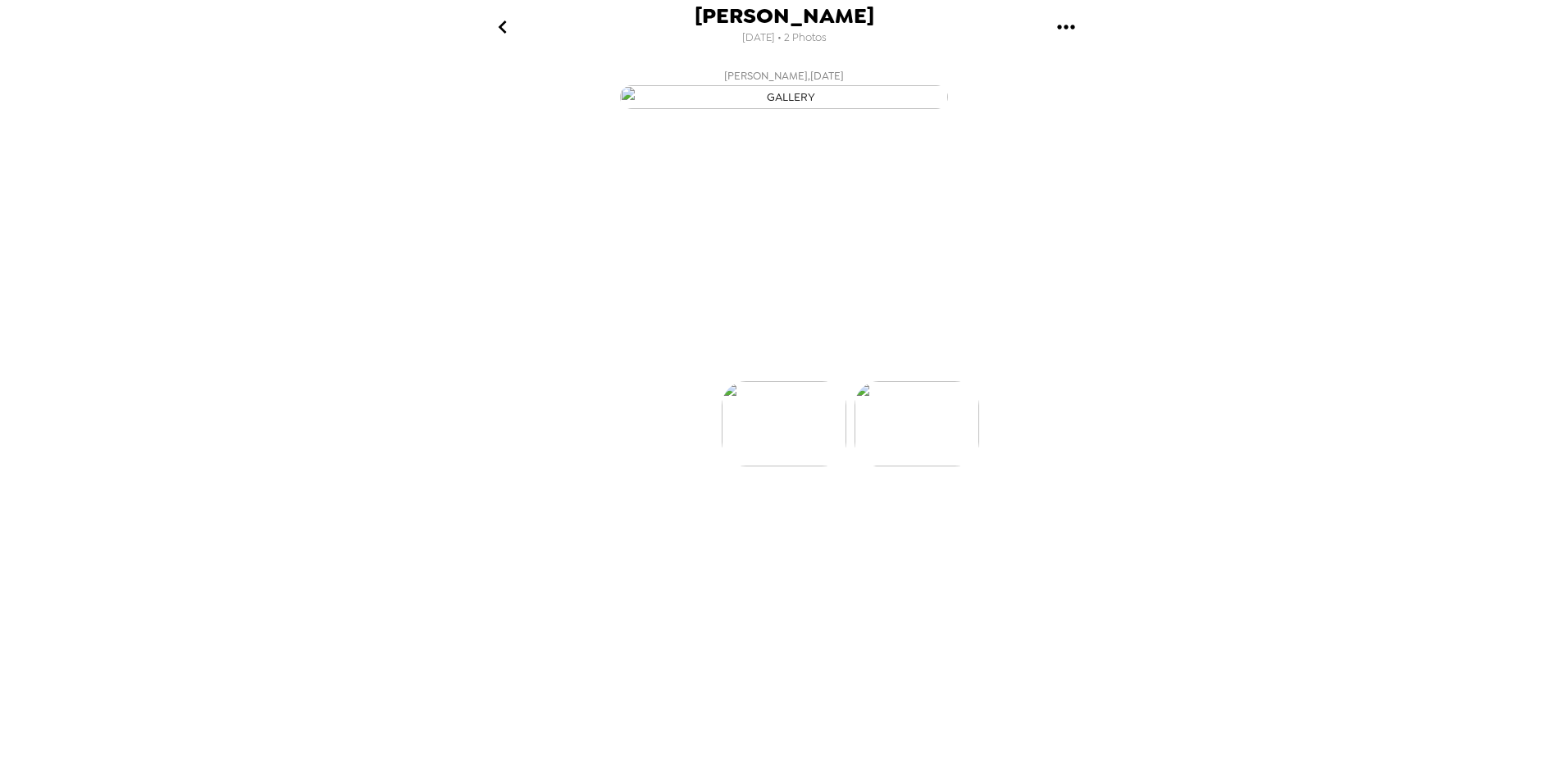
scroll to position [0, 131]
